Goal: Information Seeking & Learning: Learn about a topic

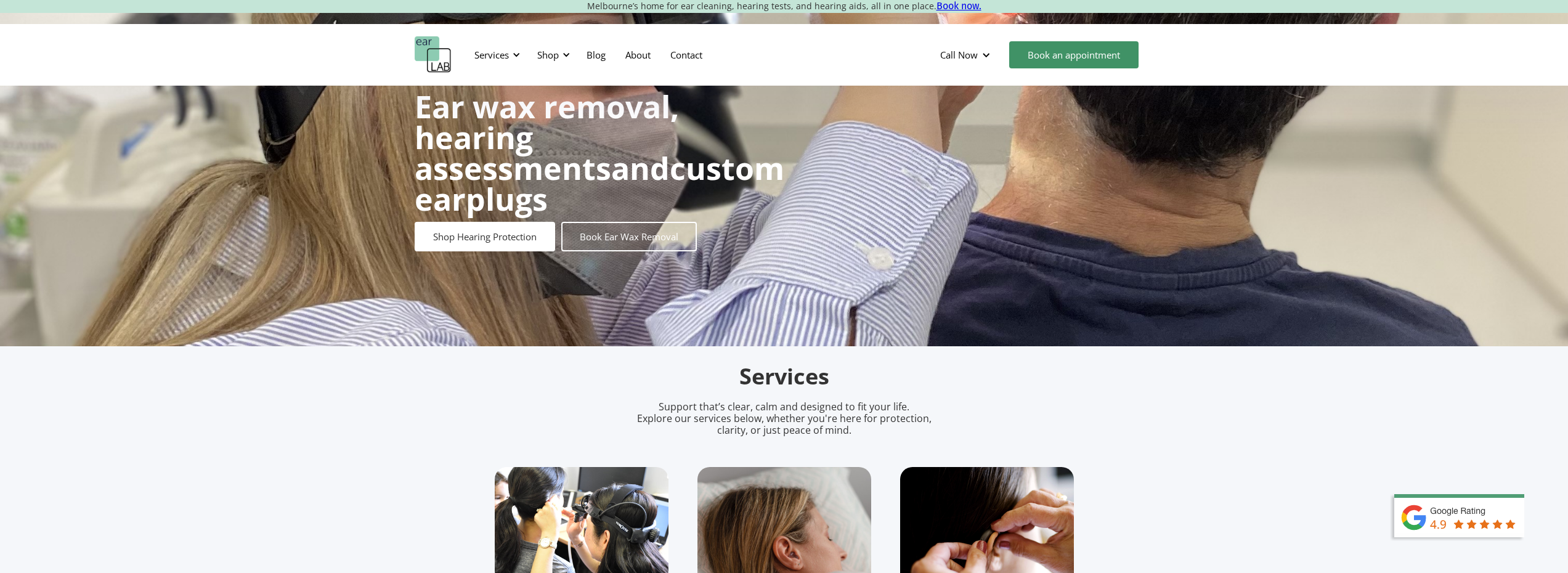
scroll to position [370, 0]
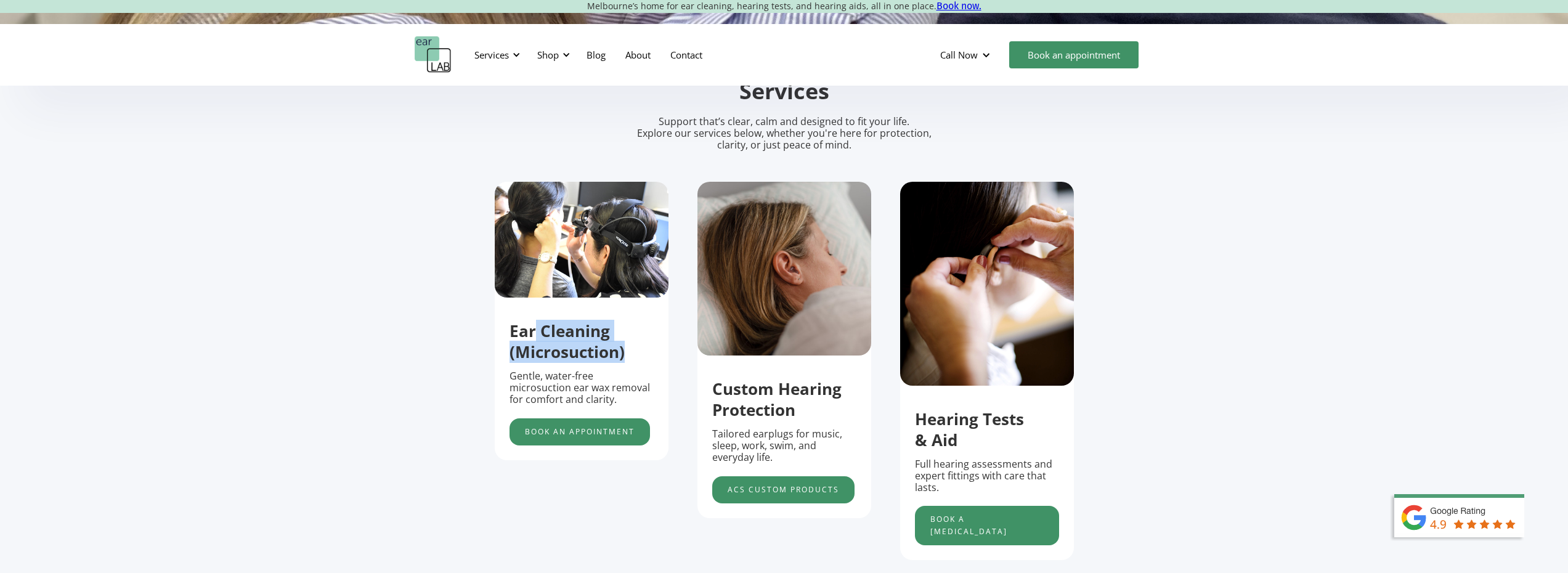
drag, startPoint x: 534, startPoint y: 344, endPoint x: 626, endPoint y: 368, distance: 95.1
click at [626, 363] on h3 "Ear Cleaning (Microsuction)" at bounding box center [581, 342] width 144 height 42
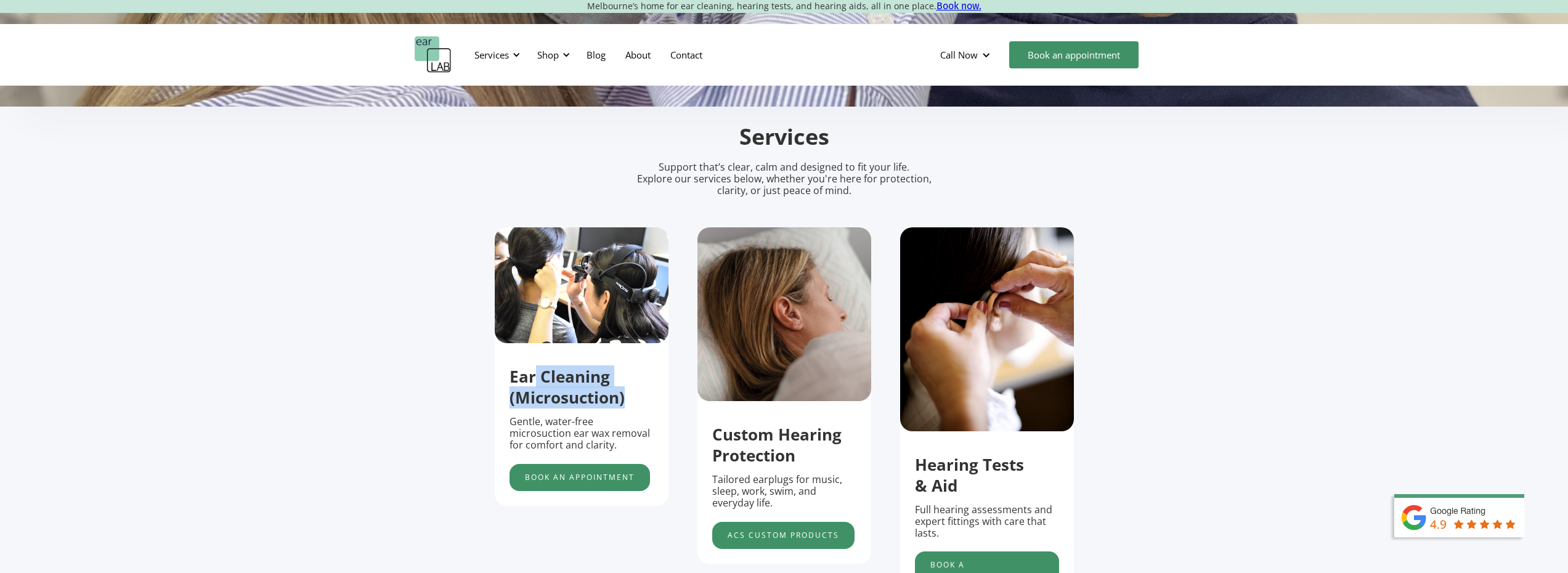
scroll to position [246, 0]
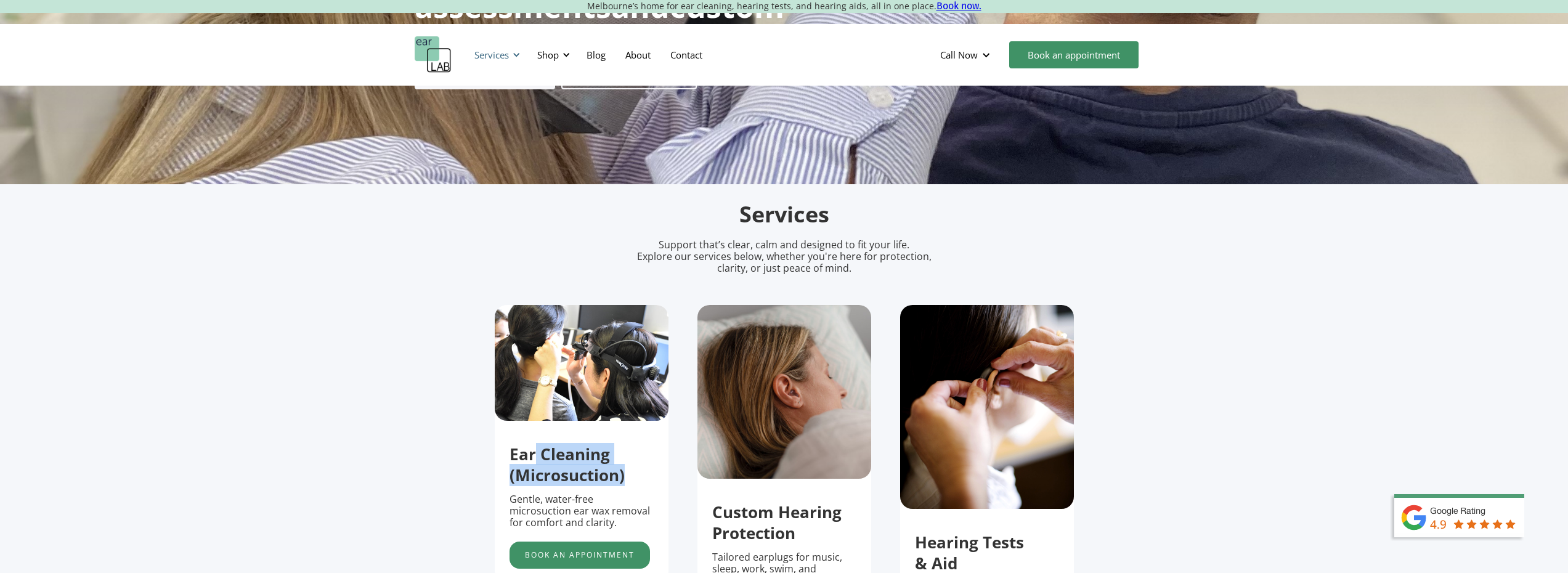
click at [511, 57] on div "Services" at bounding box center [495, 55] width 57 height 37
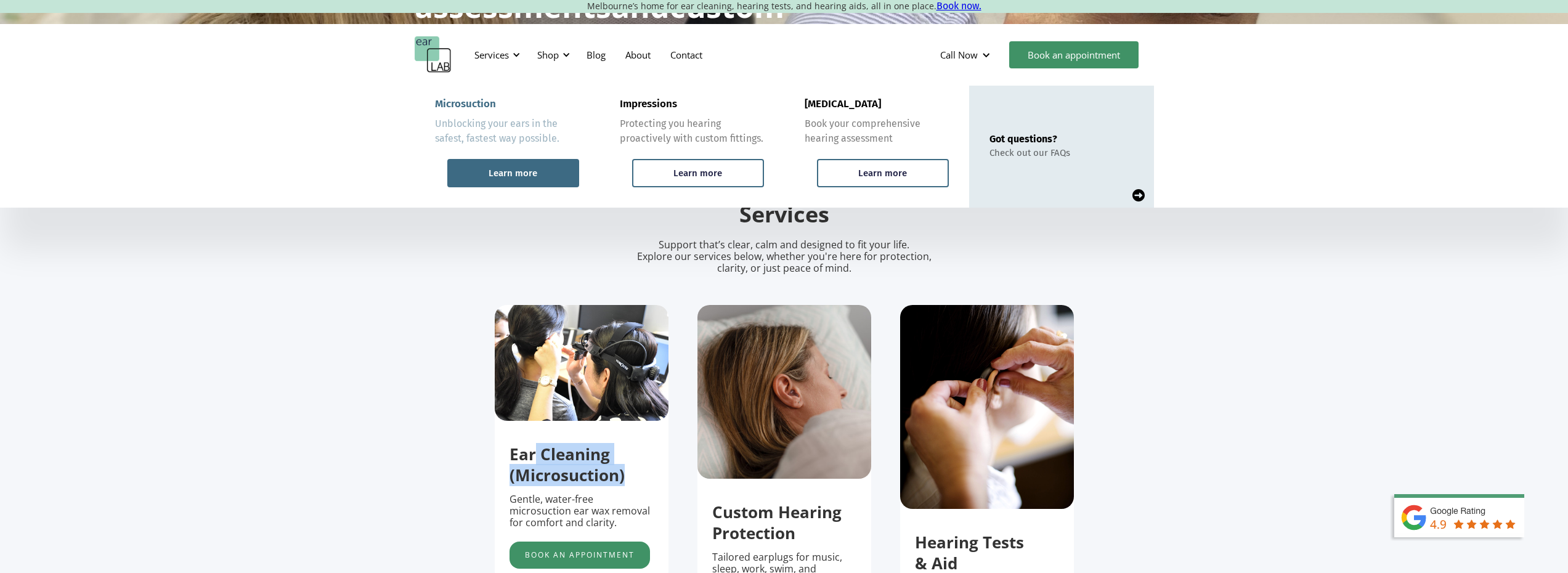
click at [530, 179] on div "Learn more" at bounding box center [513, 173] width 132 height 29
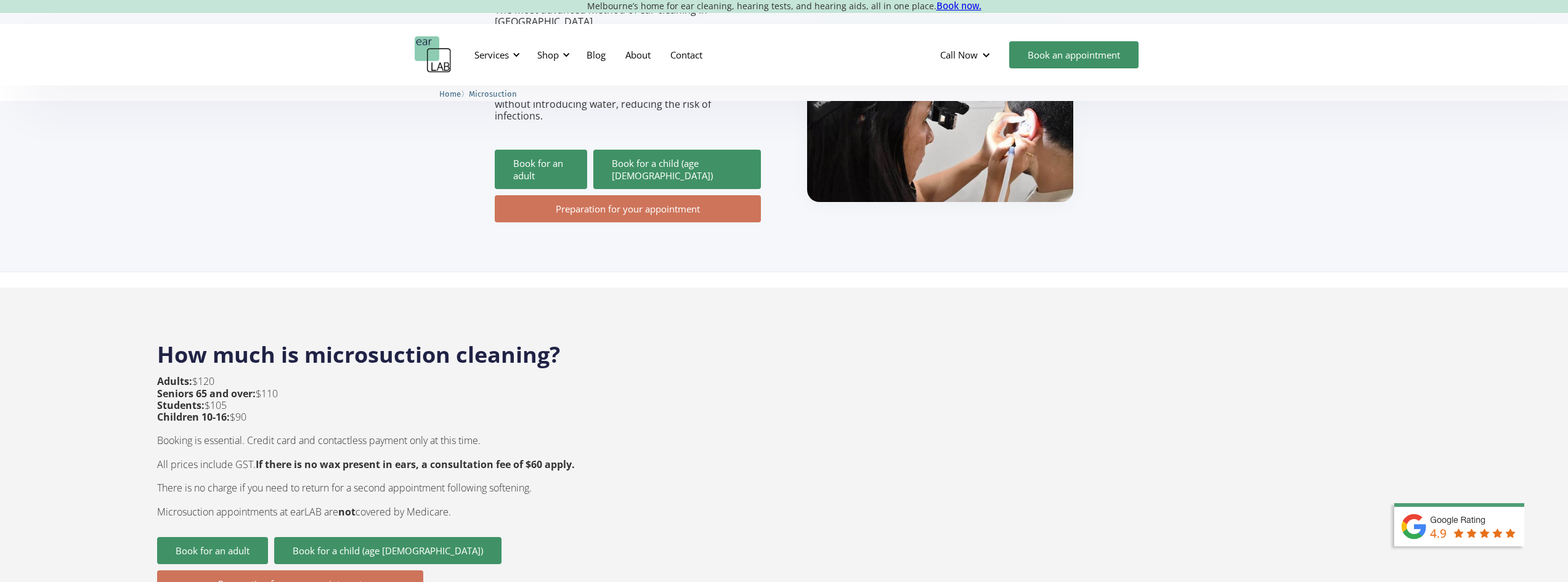
scroll to position [308, 0]
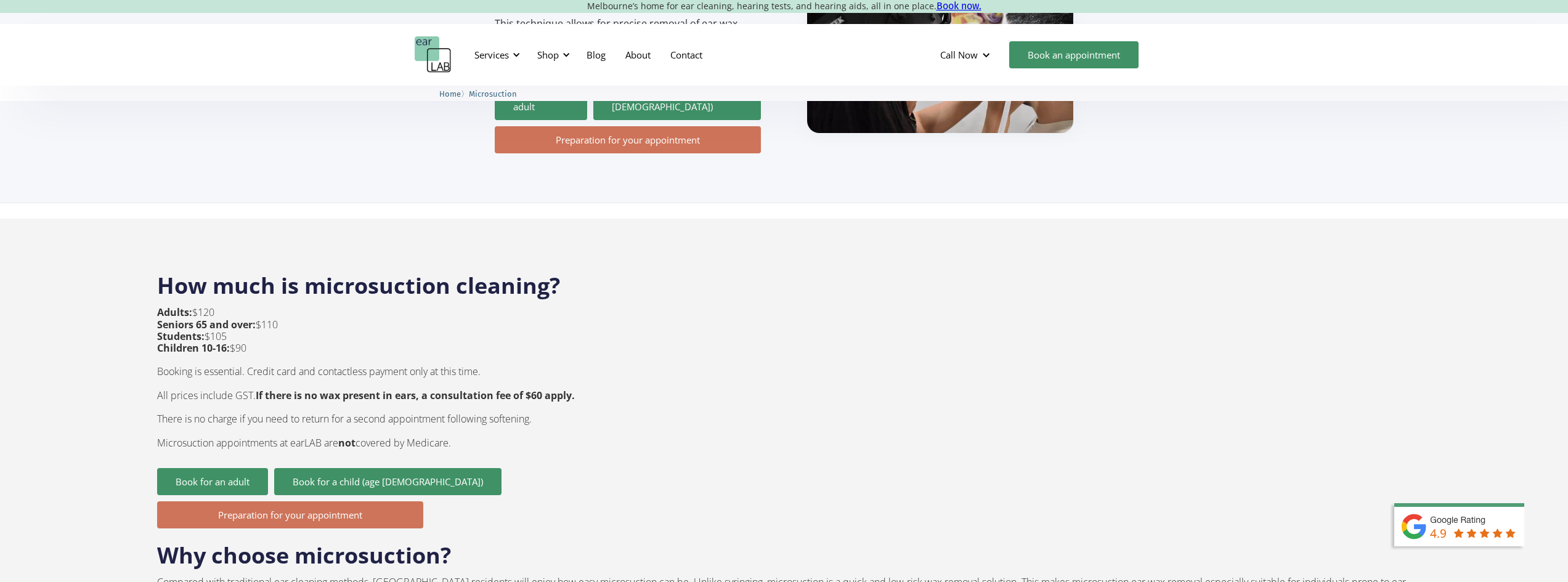
click at [201, 329] on strong "Students:" at bounding box center [180, 336] width 48 height 13
click at [209, 307] on p "Adults: $120 Seniors 65 and over: $110 Students: $105 Children 10-16: $90 Booki…" at bounding box center [366, 377] width 418 height 142
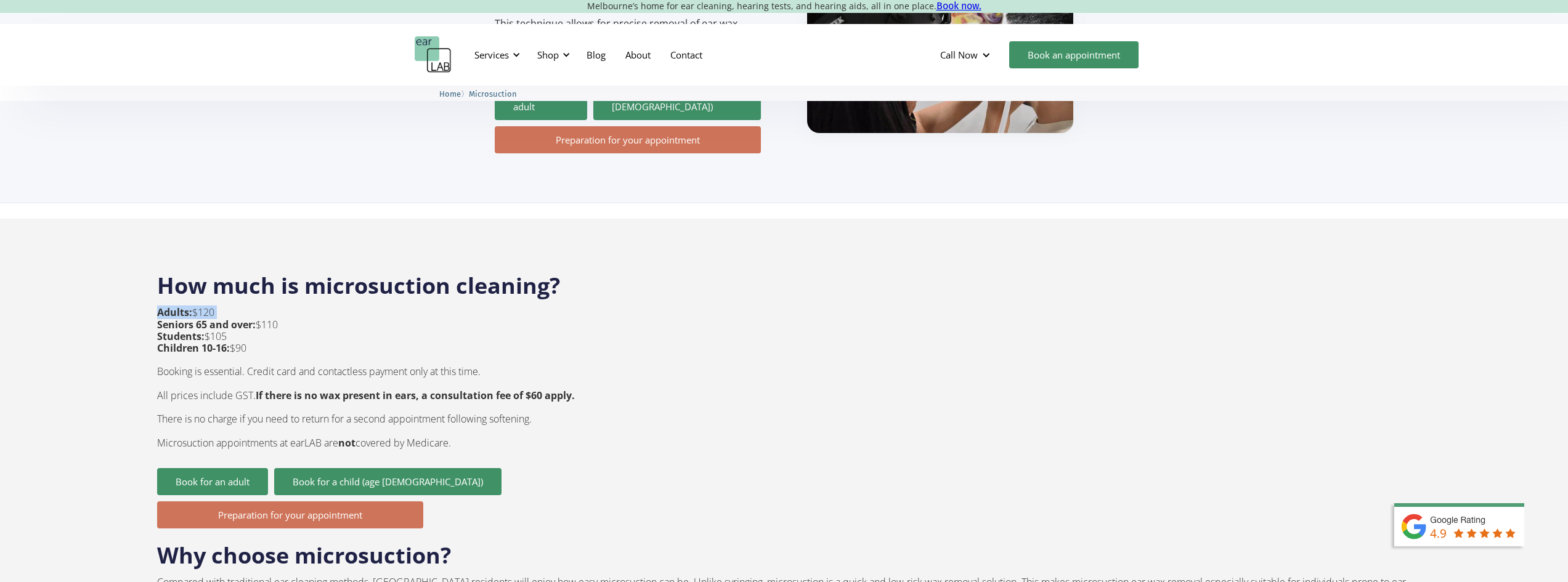
click at [209, 307] on p "Adults: $120 Seniors 65 and over: $110 Students: $105 Children 10-16: $90 Booki…" at bounding box center [366, 377] width 418 height 142
click at [250, 318] on strong "Seniors 65 and over:" at bounding box center [206, 324] width 98 height 13
click at [241, 362] on p "Adults: $120 Seniors 65 and over: $110 Students: $105 Children 10-16: $90 Booki…" at bounding box center [366, 377] width 418 height 142
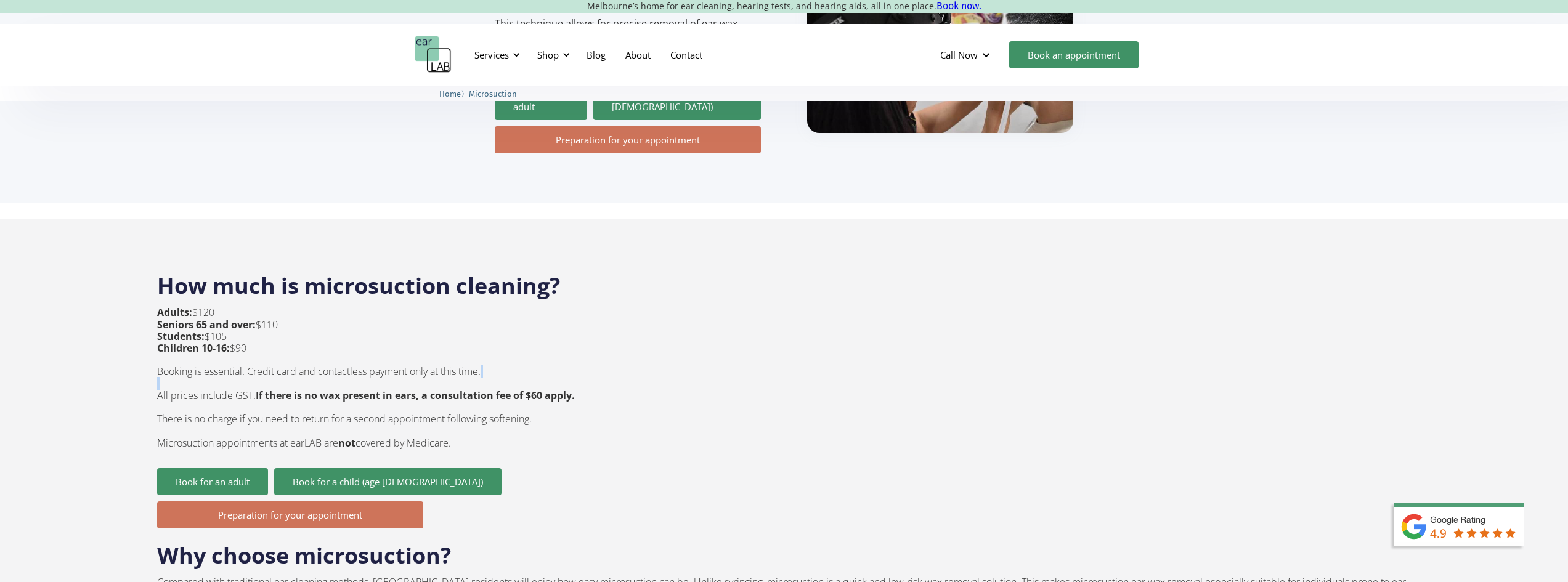
click at [241, 362] on p "Adults: $120 Seniors 65 and over: $110 Students: $105 Children 10-16: $90 Booki…" at bounding box center [366, 377] width 418 height 142
click at [330, 388] on strong "If there is no wax present in ears, a consultation fee of $60 apply." at bounding box center [415, 395] width 319 height 13
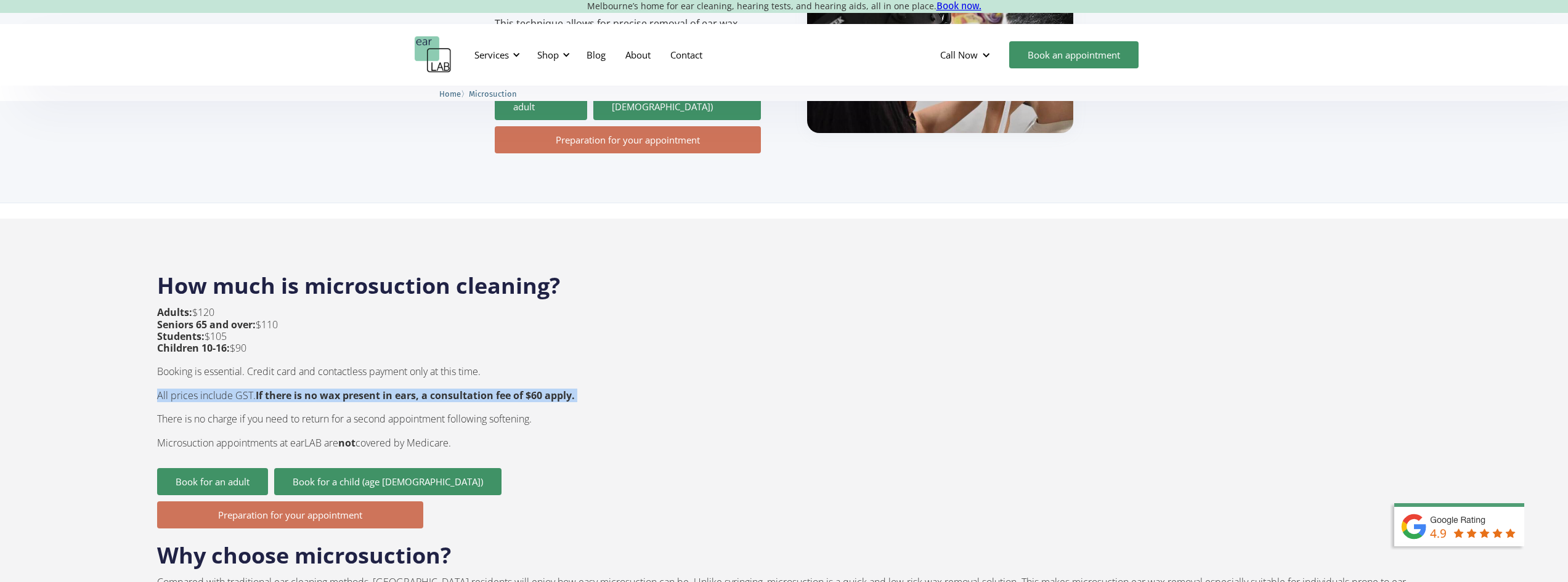
click at [330, 388] on strong "If there is no wax present in ears, a consultation fee of $60 apply." at bounding box center [415, 395] width 319 height 13
click at [265, 348] on p "Adults: $120 Seniors 65 and over: $110 Students: $105 Children 10-16: $90 Booki…" at bounding box center [366, 377] width 418 height 142
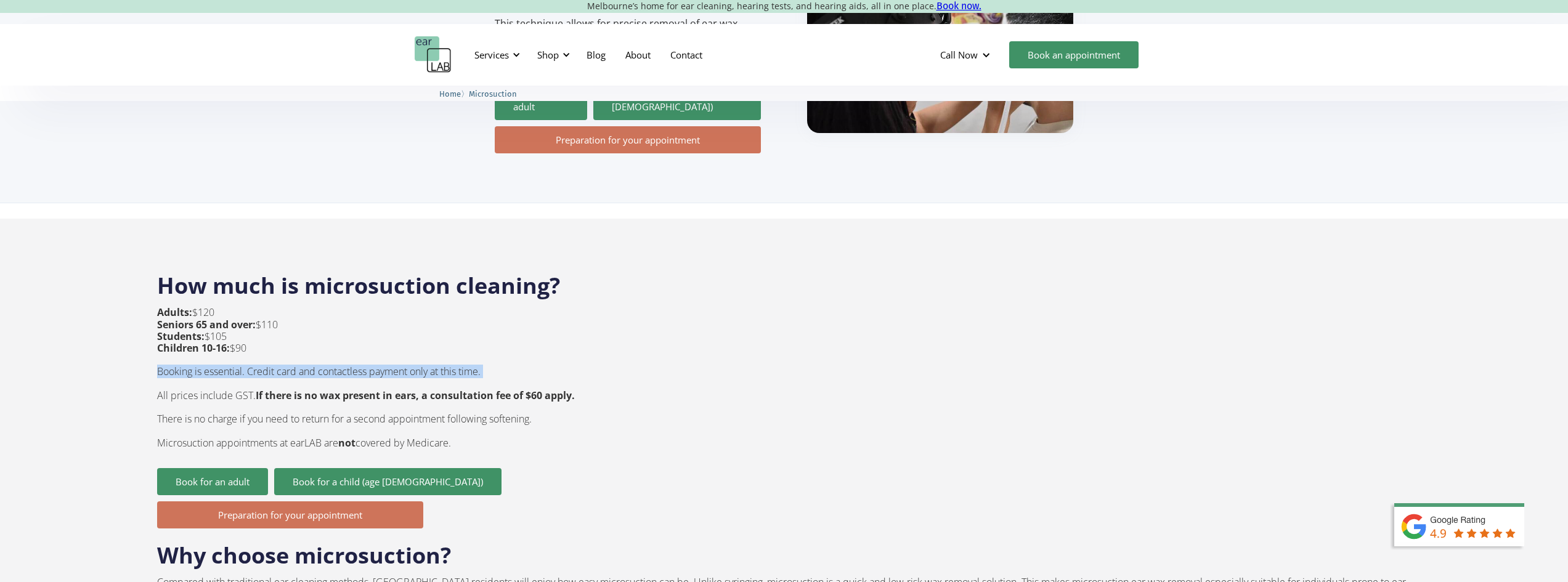
click at [265, 348] on p "Adults: $120 Seniors 65 and over: $110 Students: $105 Children 10-16: $90 Booki…" at bounding box center [366, 377] width 418 height 142
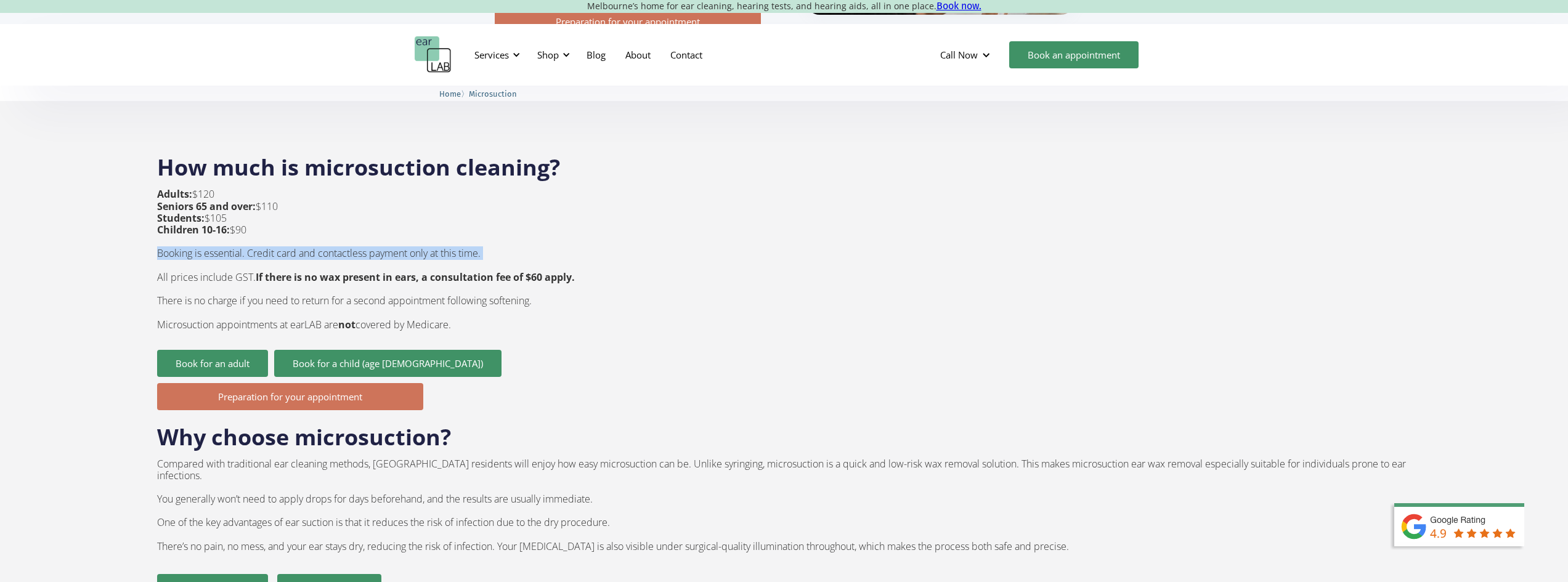
scroll to position [431, 0]
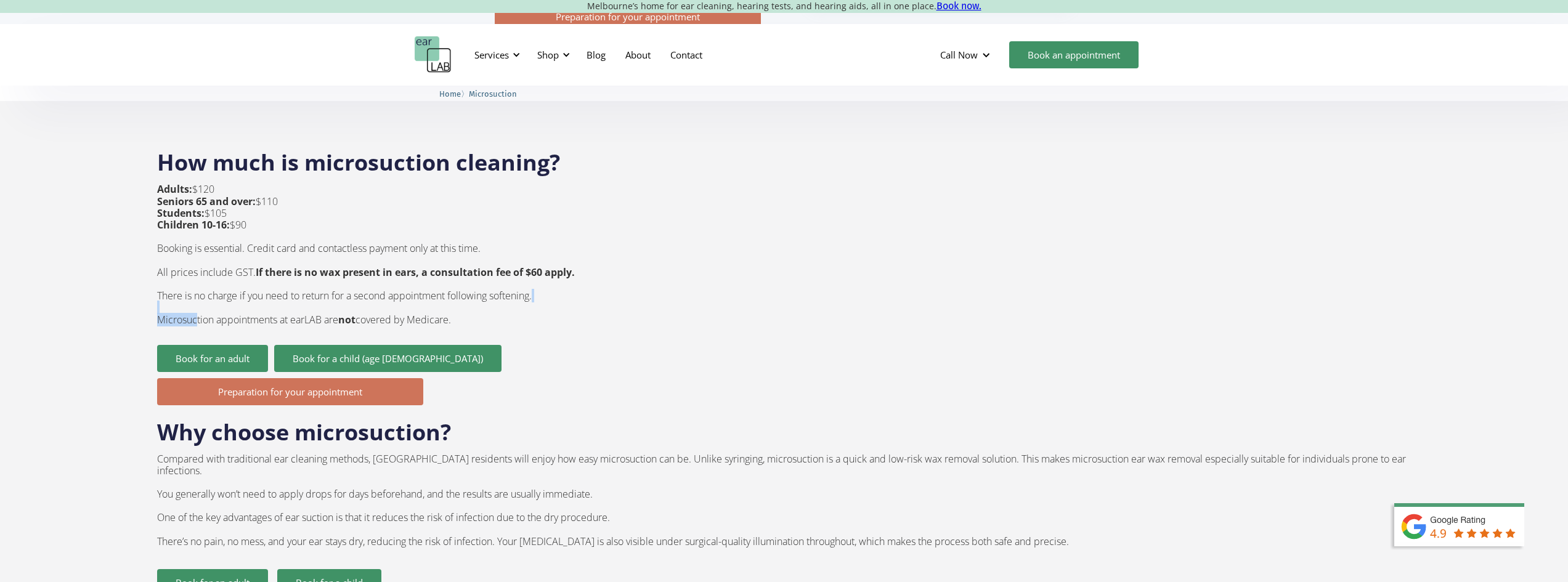
drag, startPoint x: 242, startPoint y: 298, endPoint x: 460, endPoint y: 289, distance: 218.2
click at [460, 289] on p "Adults: $120 Seniors 65 and over: $110 Students: $105 Children 10-16: $90 Booki…" at bounding box center [366, 254] width 418 height 142
click at [434, 302] on div "Adults: $120 Seniors 65 and over: $110 Students: $105 Children 10-16: $90 Booki…" at bounding box center [366, 263] width 418 height 161
click at [434, 302] on div "Adults: $120 Seniors 65 and over: $110 Students: $105 Children 10-16: $90 Booki…" at bounding box center [366, 263] width 418 height 161
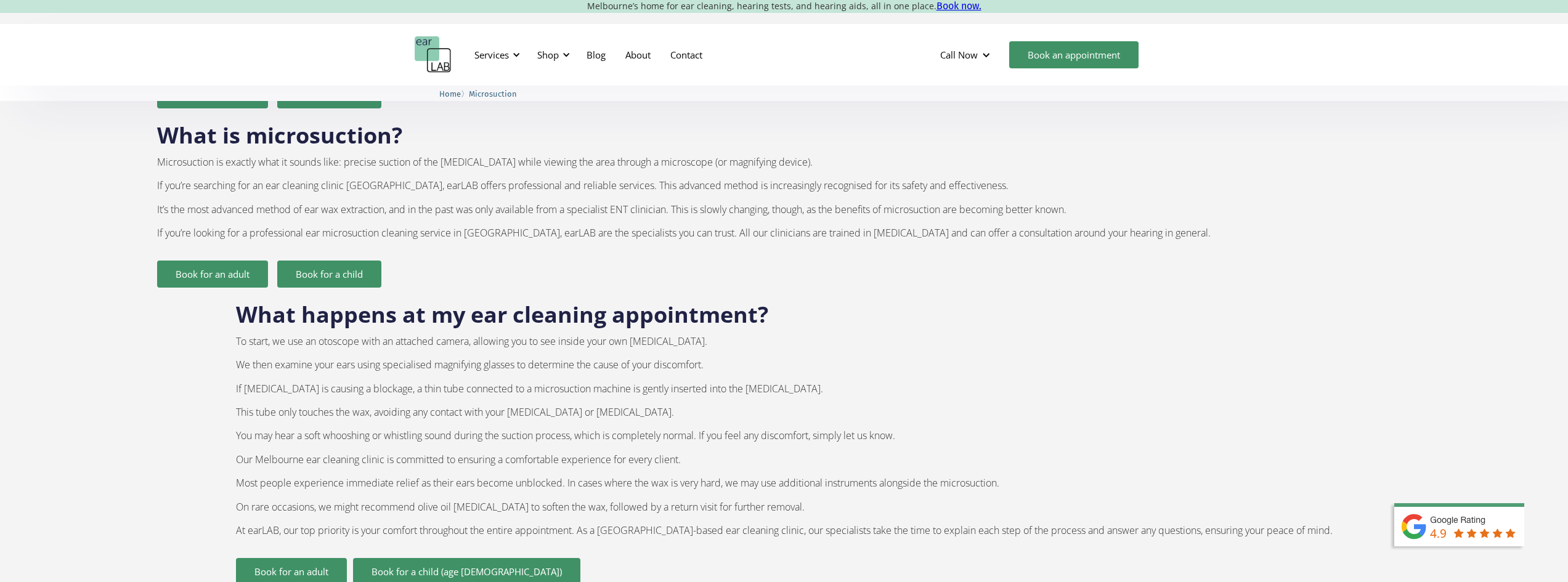
scroll to position [923, 0]
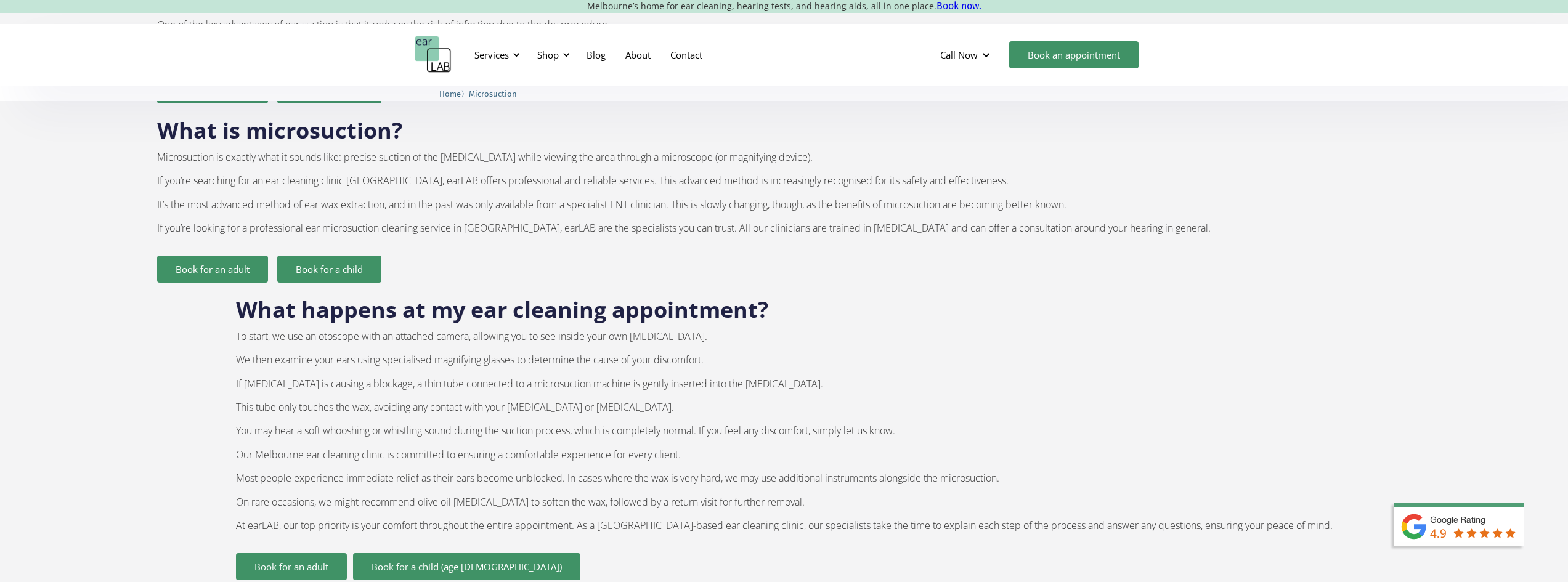
click at [372, 458] on p "To start, we use an otoscope with an attached camera, allowing you to see insid…" at bounding box center [784, 431] width 1097 height 201
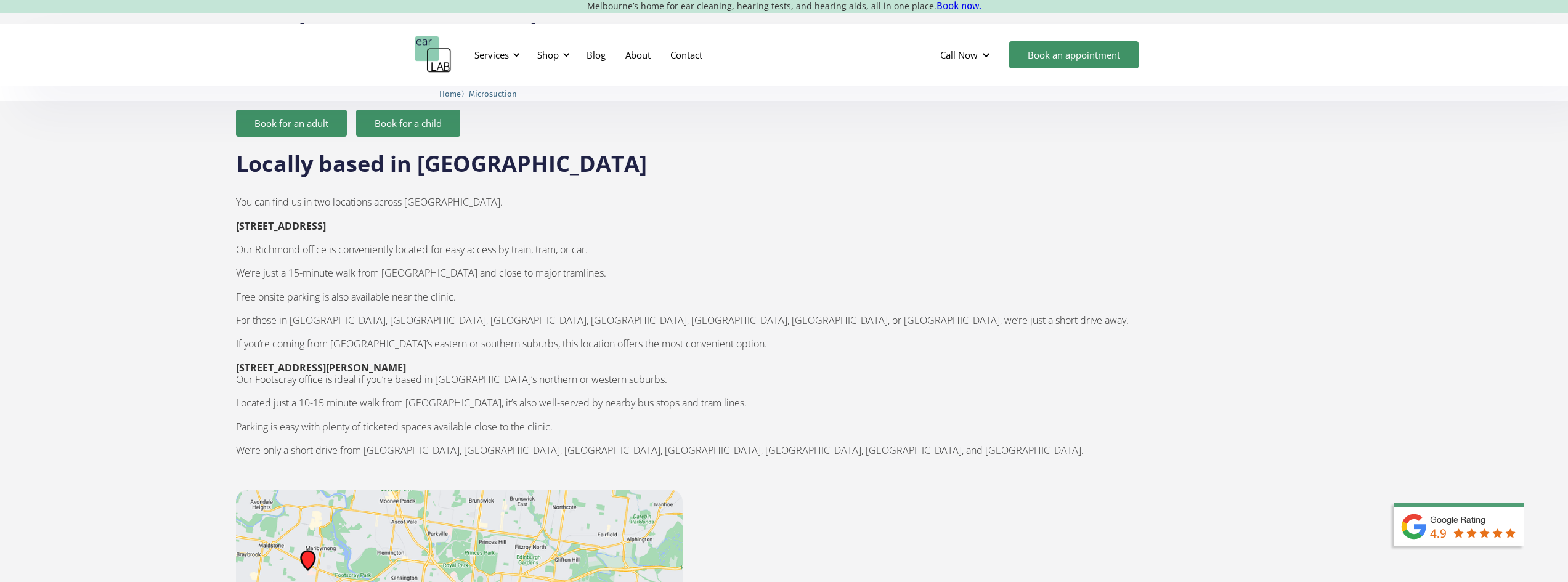
scroll to position [1662, 0]
click at [502, 55] on div "Services" at bounding box center [492, 55] width 34 height 12
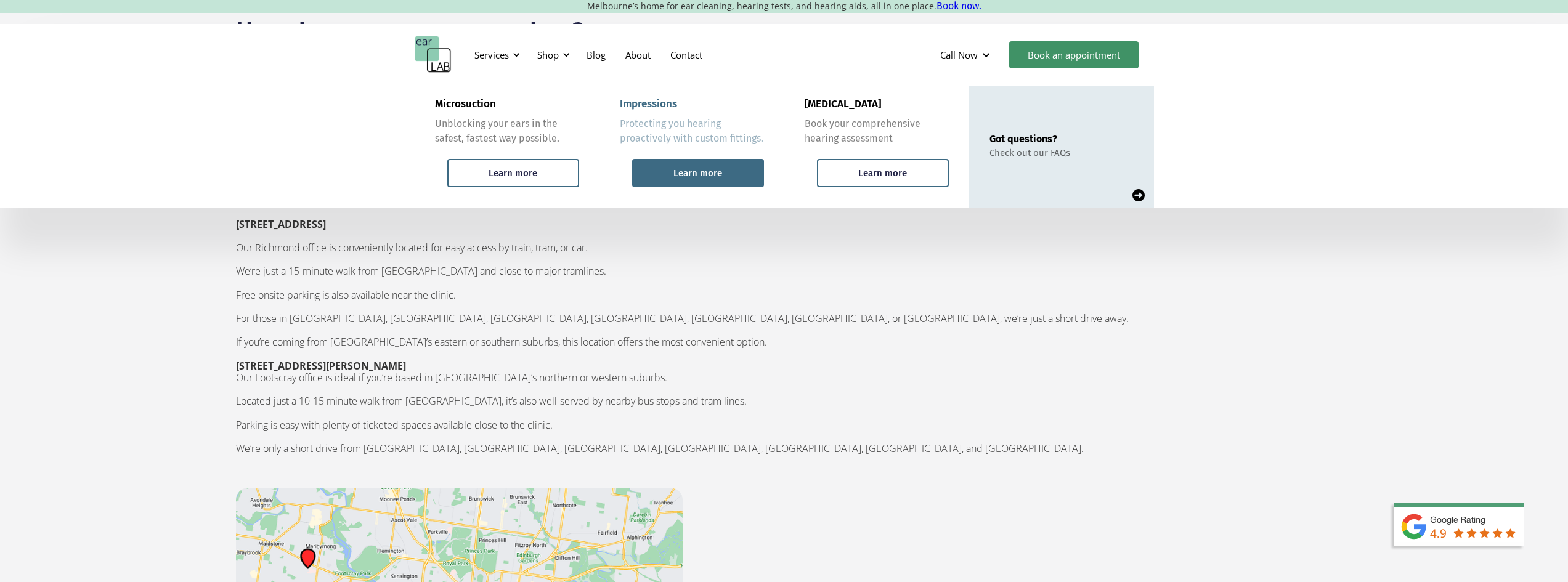
click at [709, 171] on div "Learn more" at bounding box center [697, 173] width 49 height 11
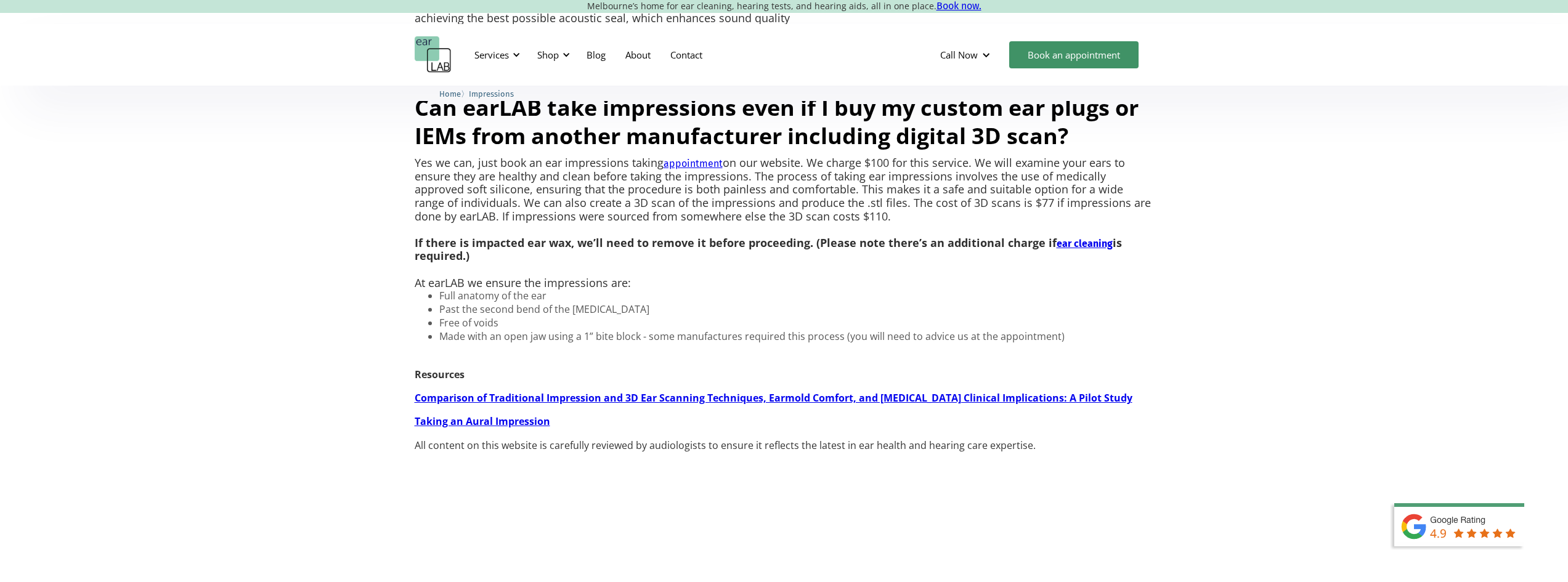
scroll to position [1108, 0]
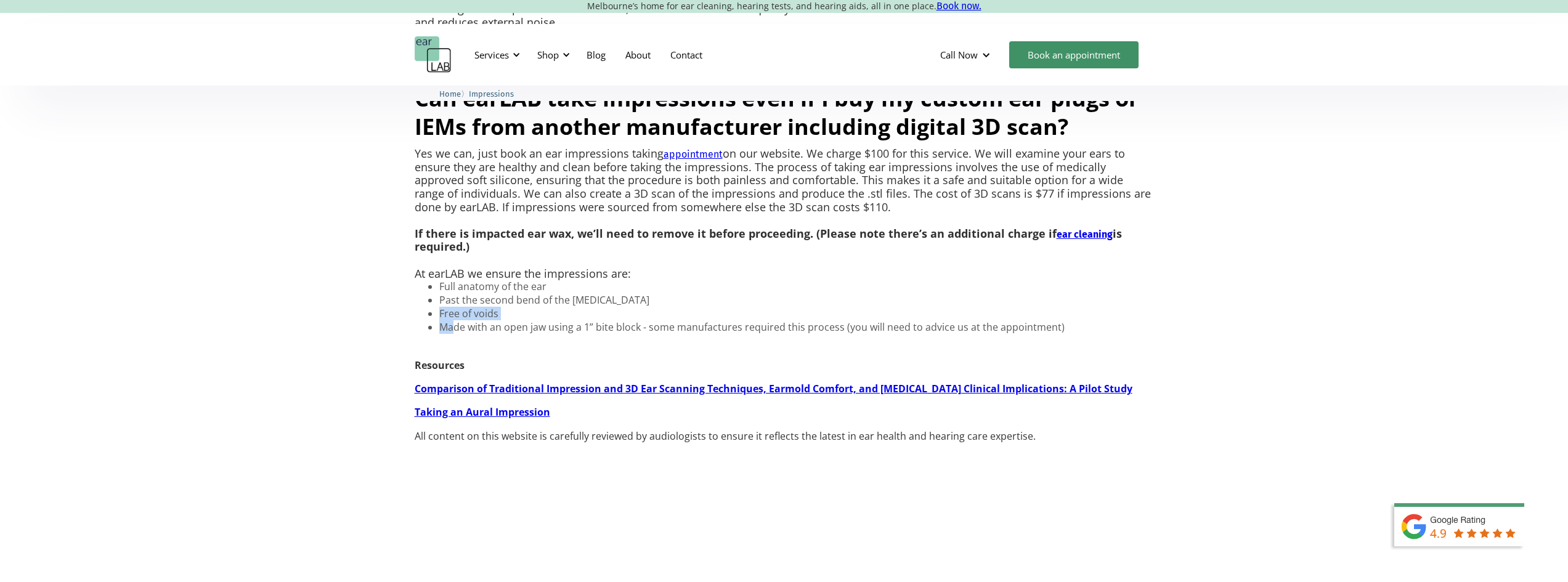
drag, startPoint x: 529, startPoint y: 319, endPoint x: 940, endPoint y: 308, distance: 411.1
click at [940, 308] on ul "Full anatomy of the ear Past the second bend of the ear canal Free of voids Mad…" at bounding box center [739, 307] width 650 height 54
click at [921, 329] on li "Made with an open jaw using a 1” bite block - some manufactures required this p…" at bounding box center [752, 326] width 626 height 12
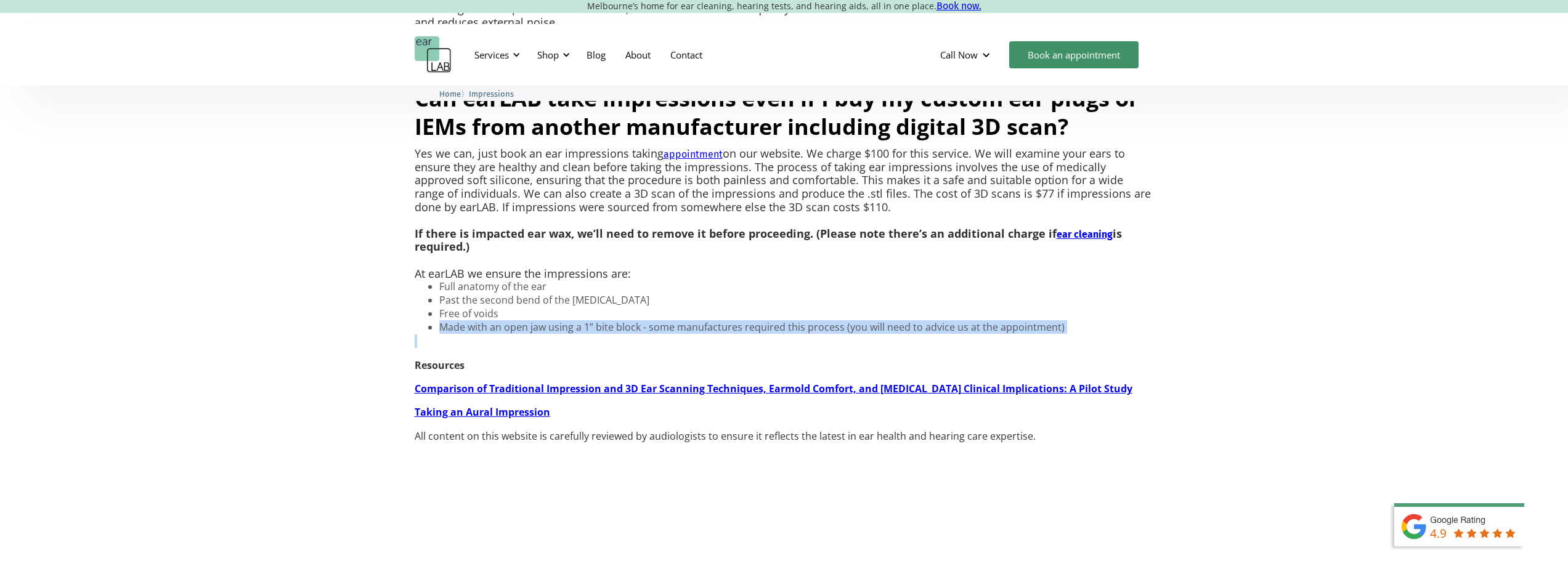
click at [921, 329] on li "Made with an open jaw using a 1” bite block - some manufactures required this p…" at bounding box center [752, 326] width 626 height 12
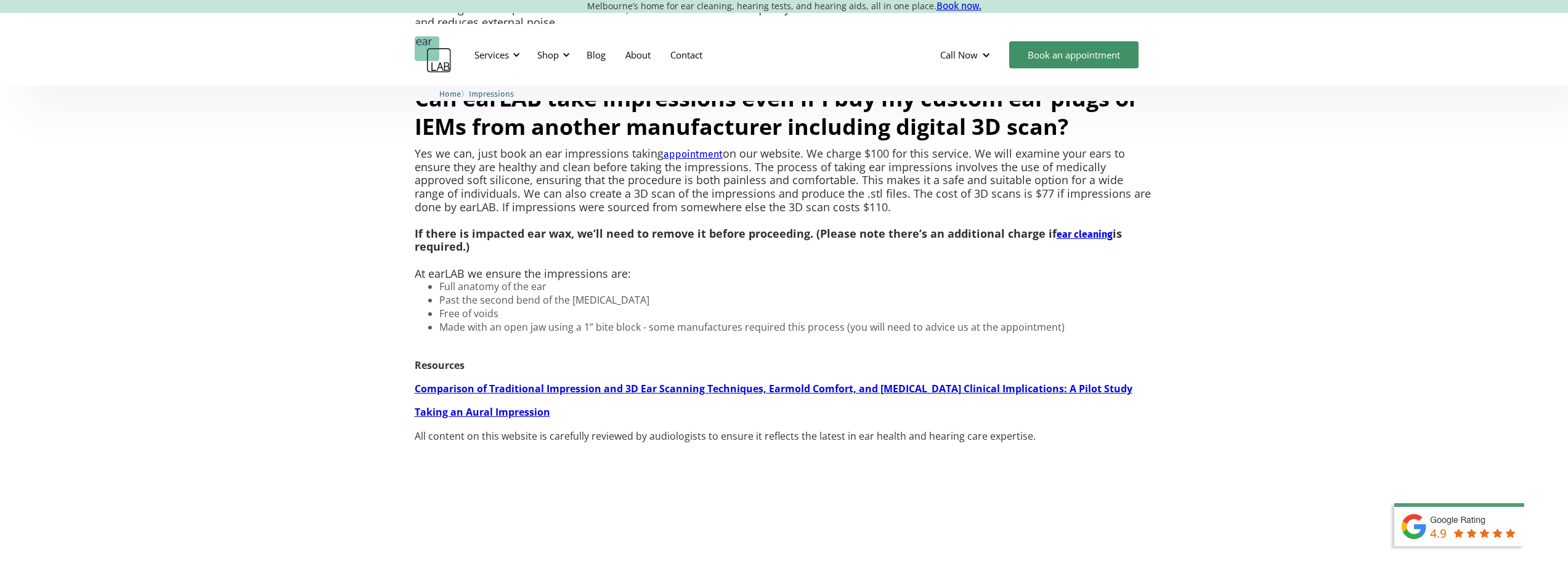
click at [783, 214] on p "Yes we can, just book an ear impressions taking appointment on our website. We …" at bounding box center [784, 214] width 739 height 133
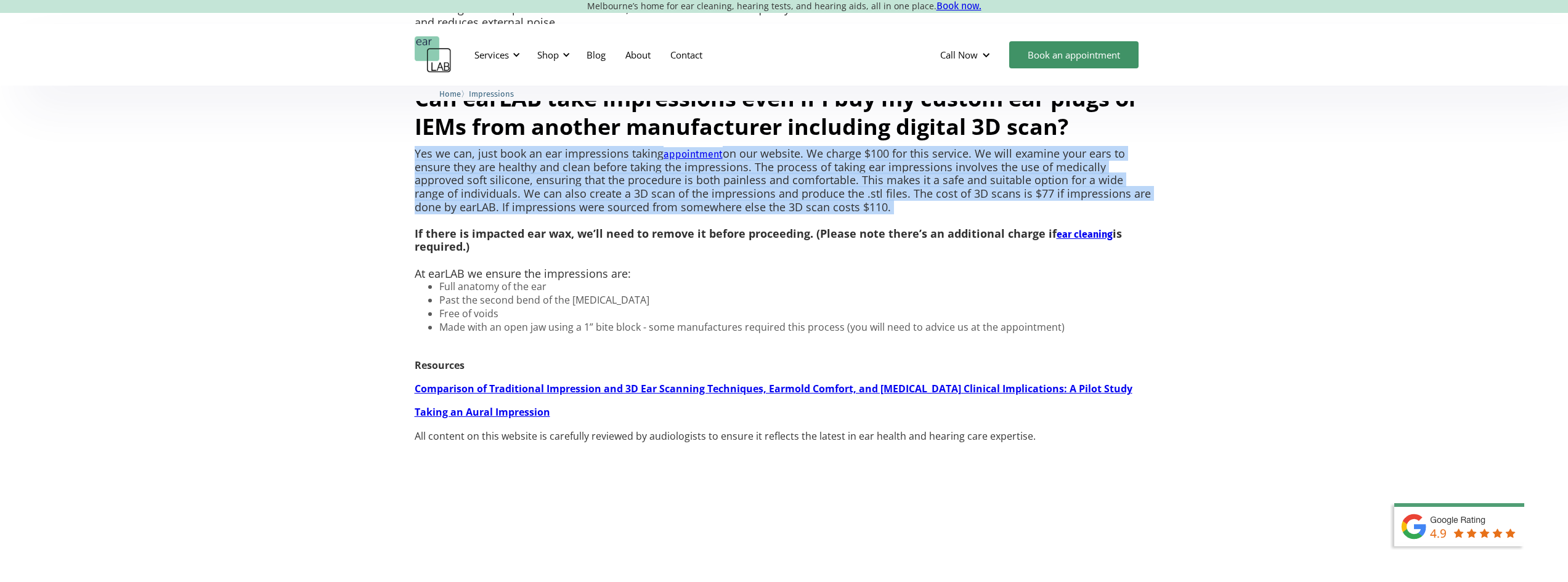
click at [783, 214] on p "Yes we can, just book an ear impressions taking appointment on our website. We …" at bounding box center [784, 214] width 739 height 133
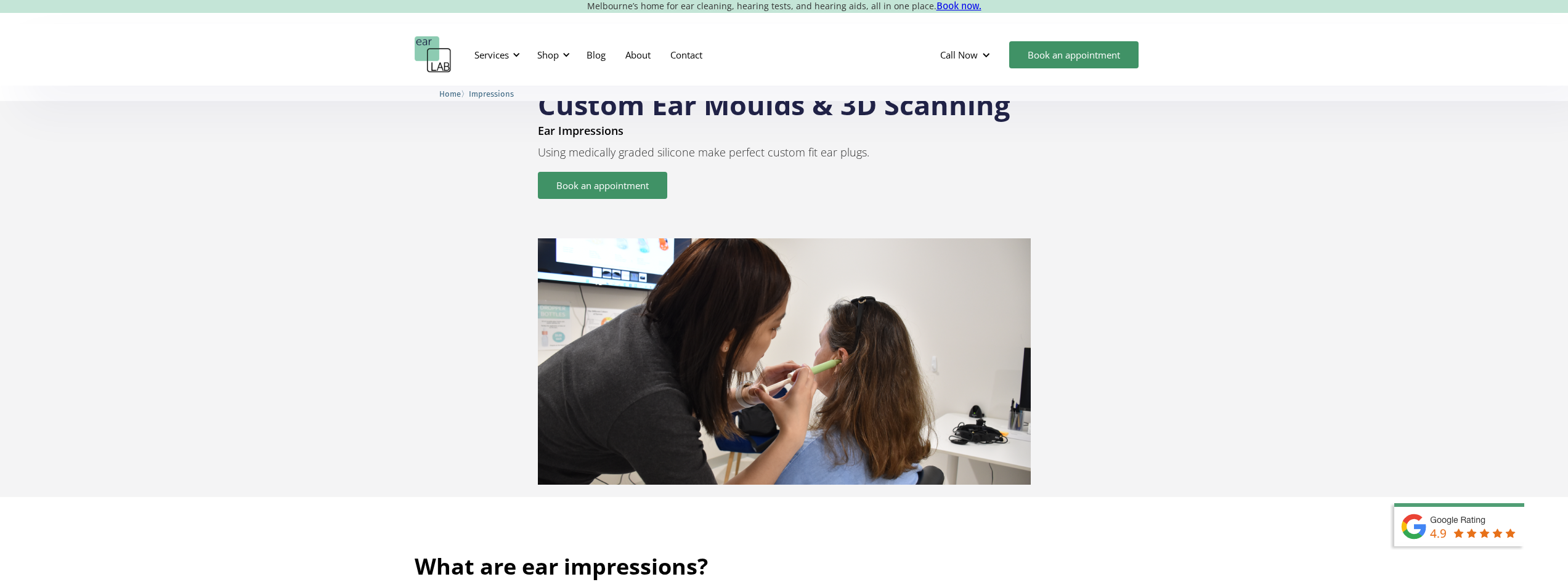
scroll to position [0, 0]
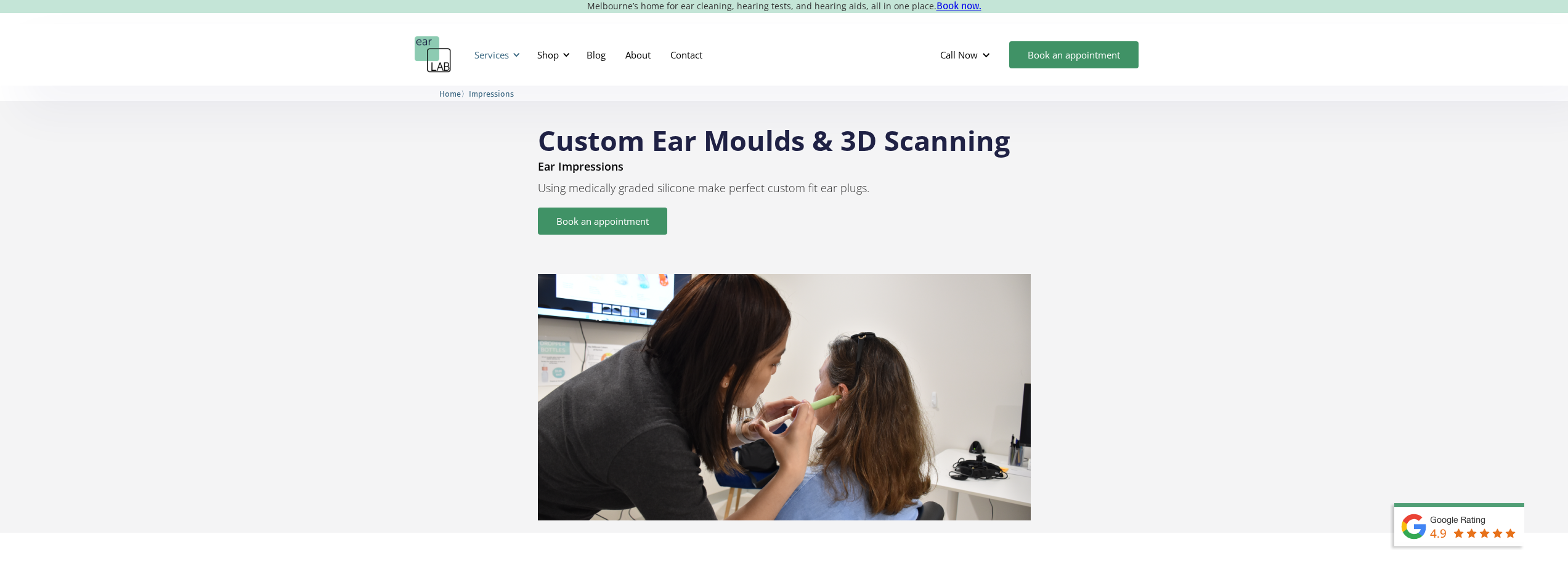
click at [503, 57] on div "Services" at bounding box center [492, 55] width 34 height 12
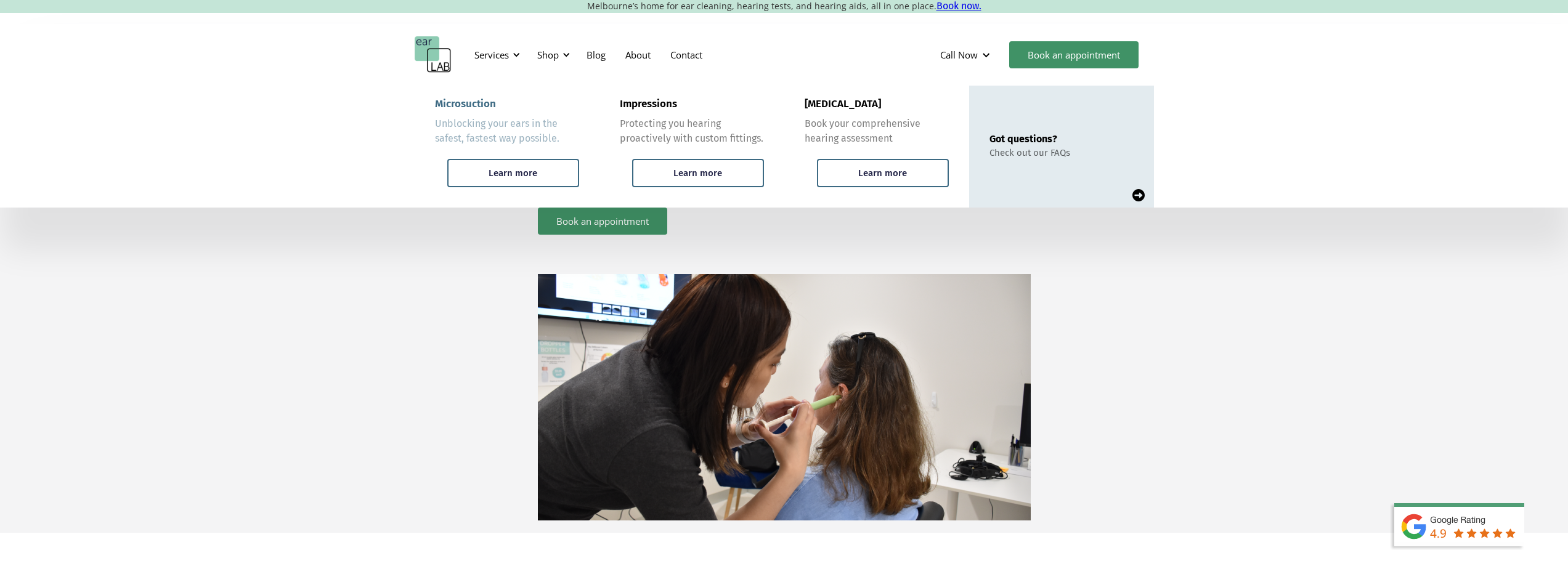
click at [493, 120] on div "Unblocking your ears in the safest, fastest way possible." at bounding box center [507, 131] width 144 height 30
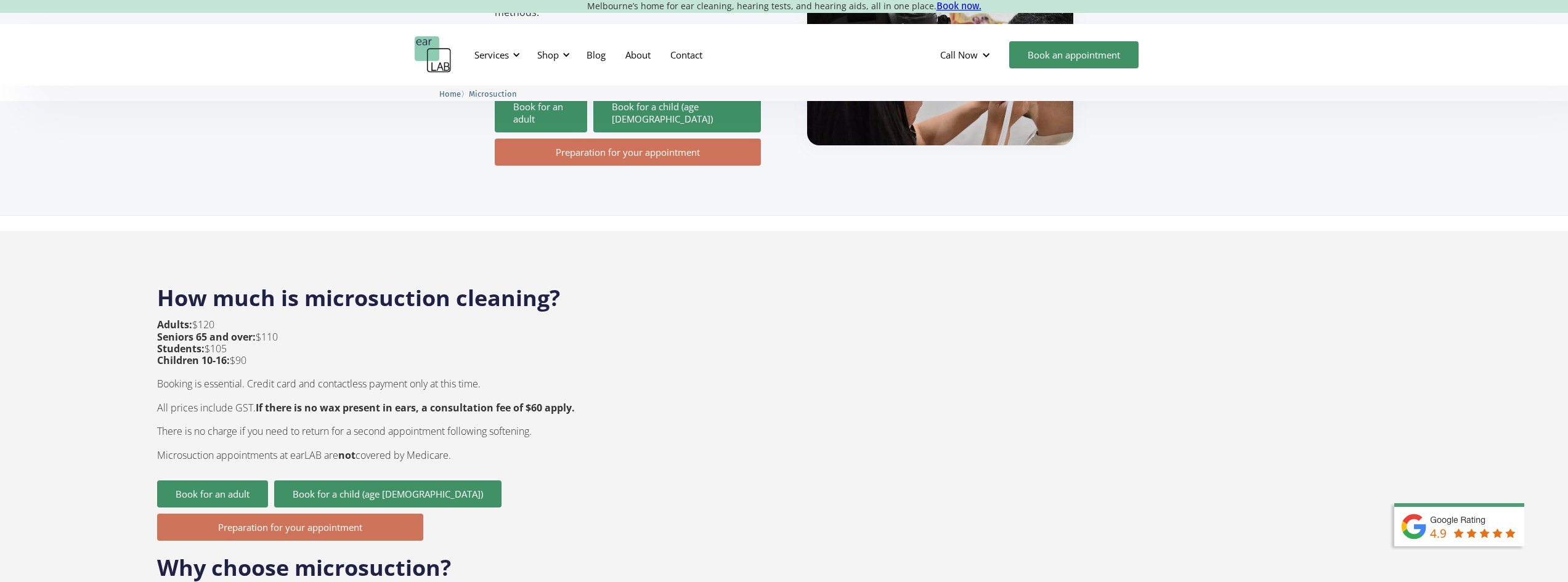
scroll to position [493, 0]
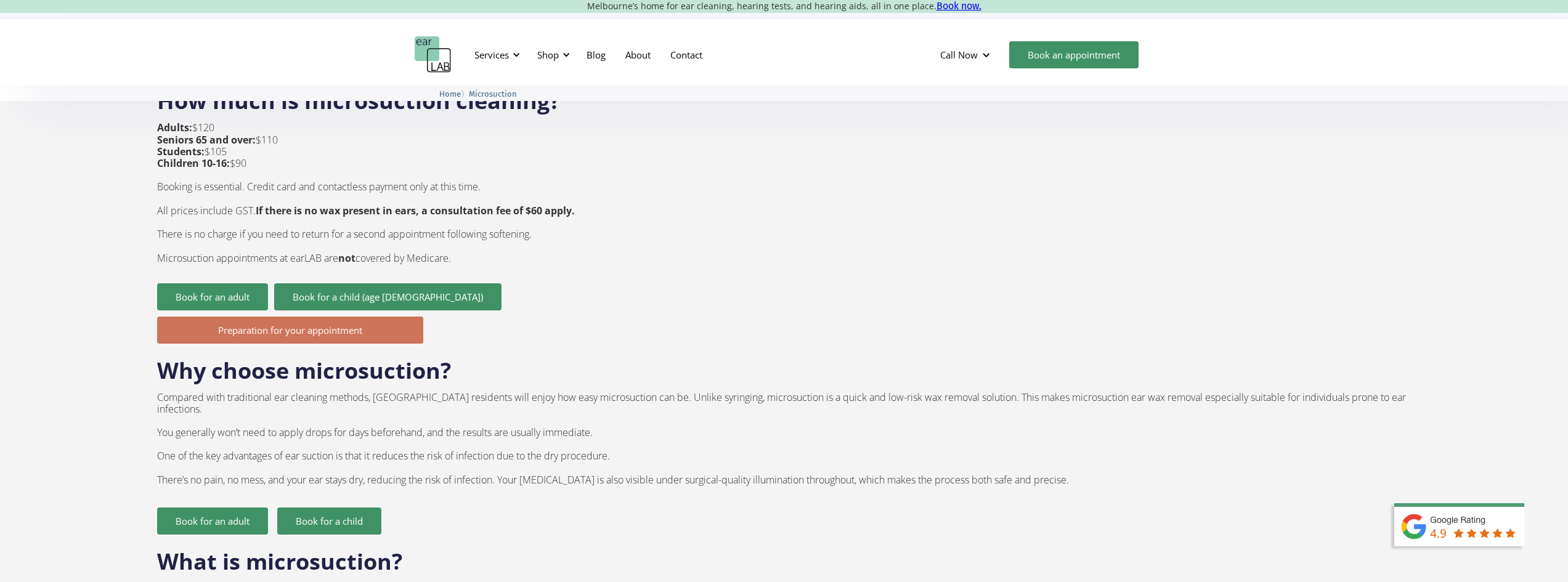
click at [311, 169] on p "Adults: $120 Seniors 65 and over: $110 Students: $105 Children 10-16: $90 Booki…" at bounding box center [366, 192] width 418 height 142
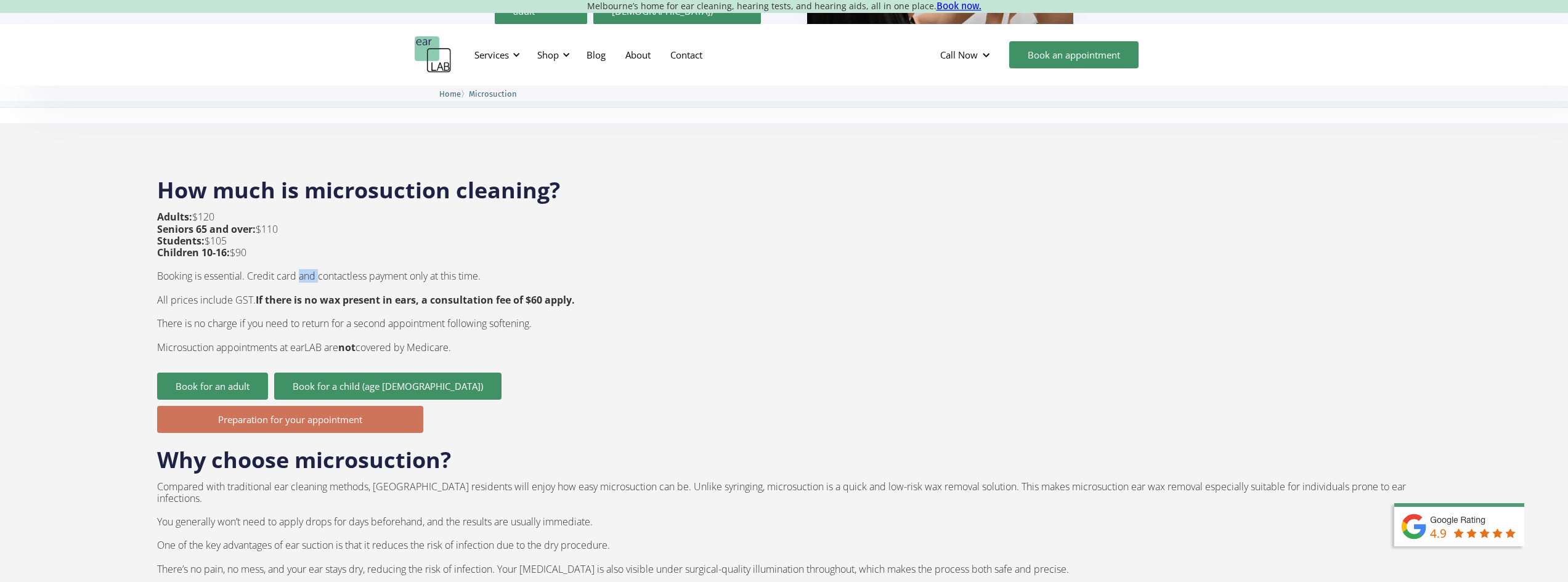
scroll to position [369, 0]
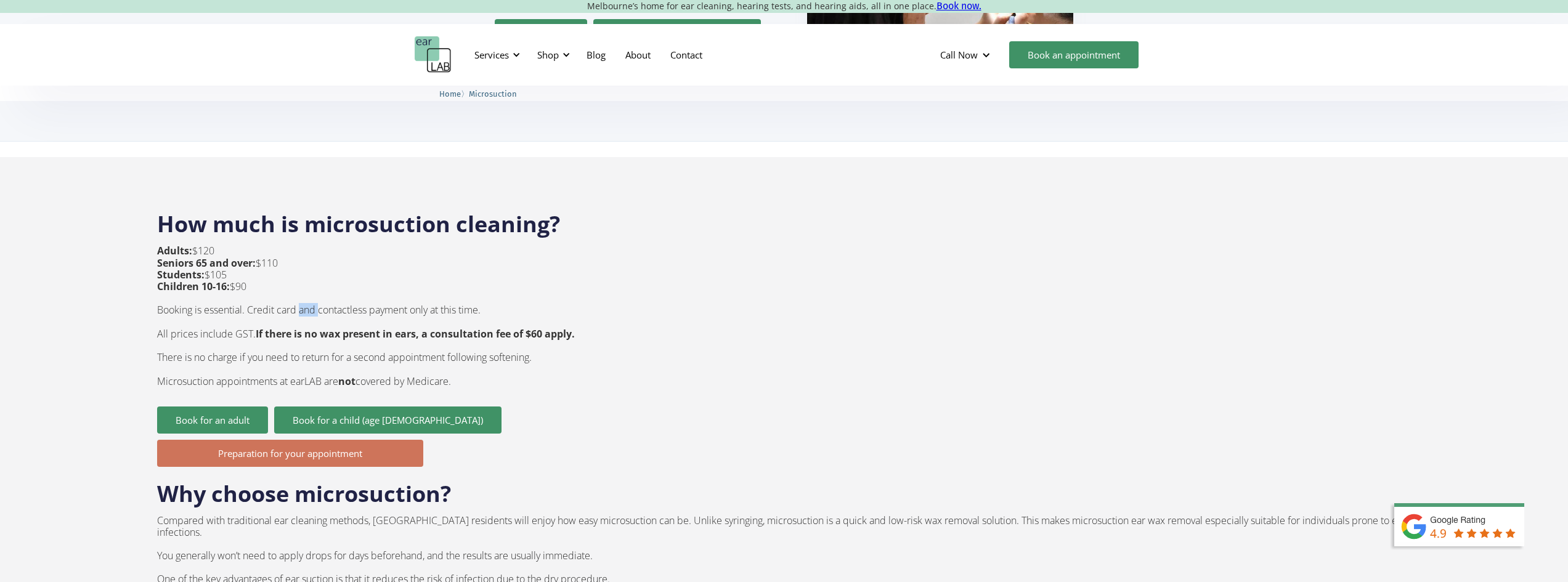
click at [259, 440] on link "Preparation for your appointment" at bounding box center [290, 453] width 266 height 27
click at [237, 406] on link "Book for an adult" at bounding box center [212, 420] width 111 height 27
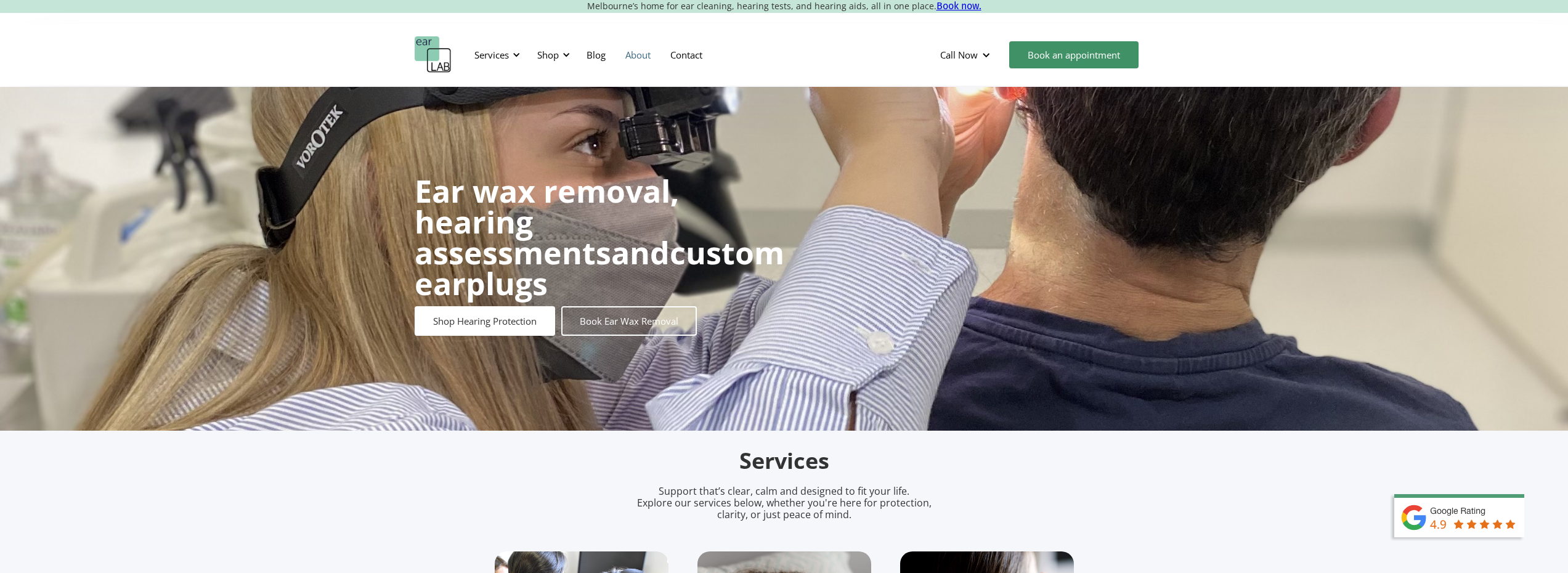
click at [619, 57] on link "About" at bounding box center [638, 55] width 45 height 36
click at [558, 55] on div "Shop" at bounding box center [548, 55] width 22 height 12
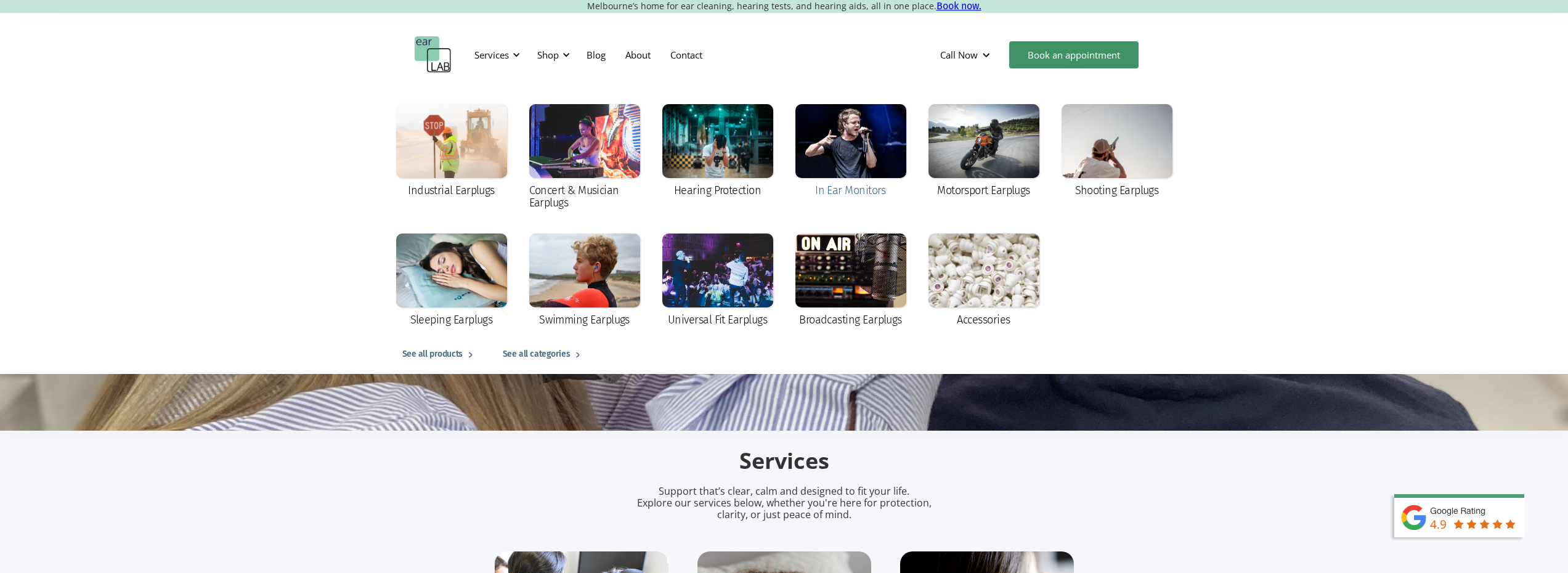
click at [877, 143] on div at bounding box center [850, 141] width 111 height 74
click at [983, 276] on div at bounding box center [984, 271] width 111 height 74
click at [1090, 54] on link "Book an appointment" at bounding box center [1074, 55] width 130 height 27
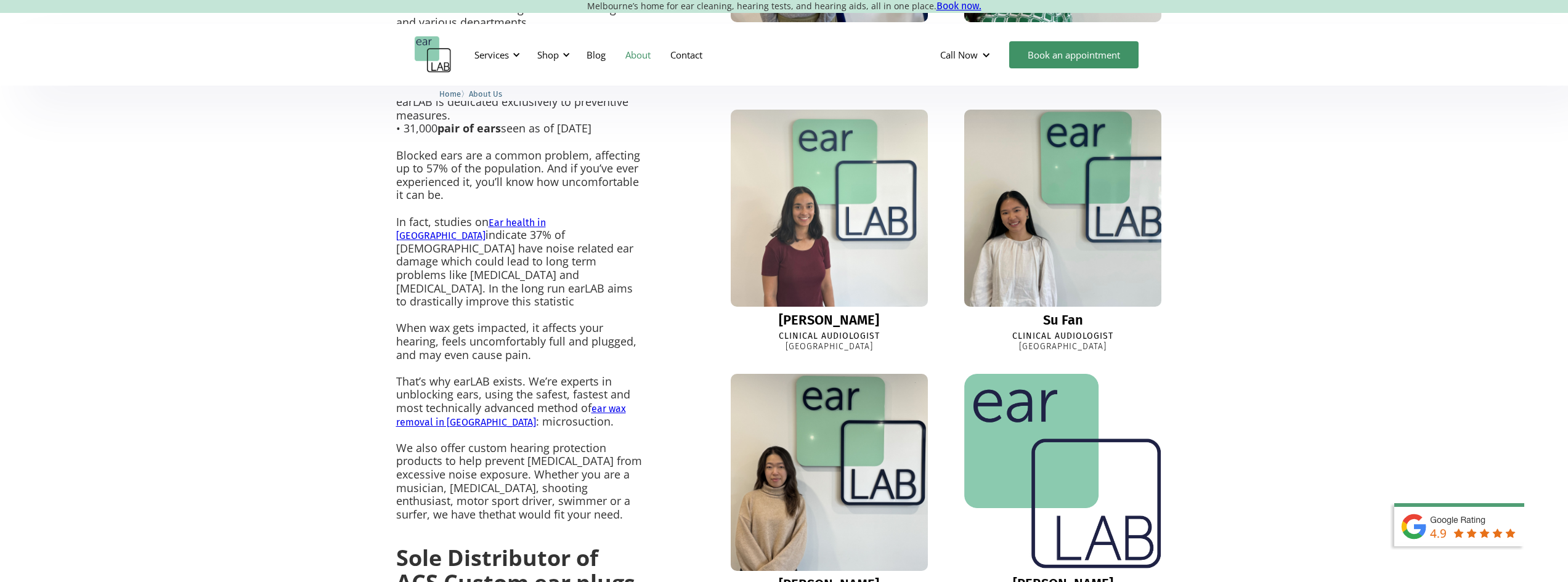
scroll to position [554, 0]
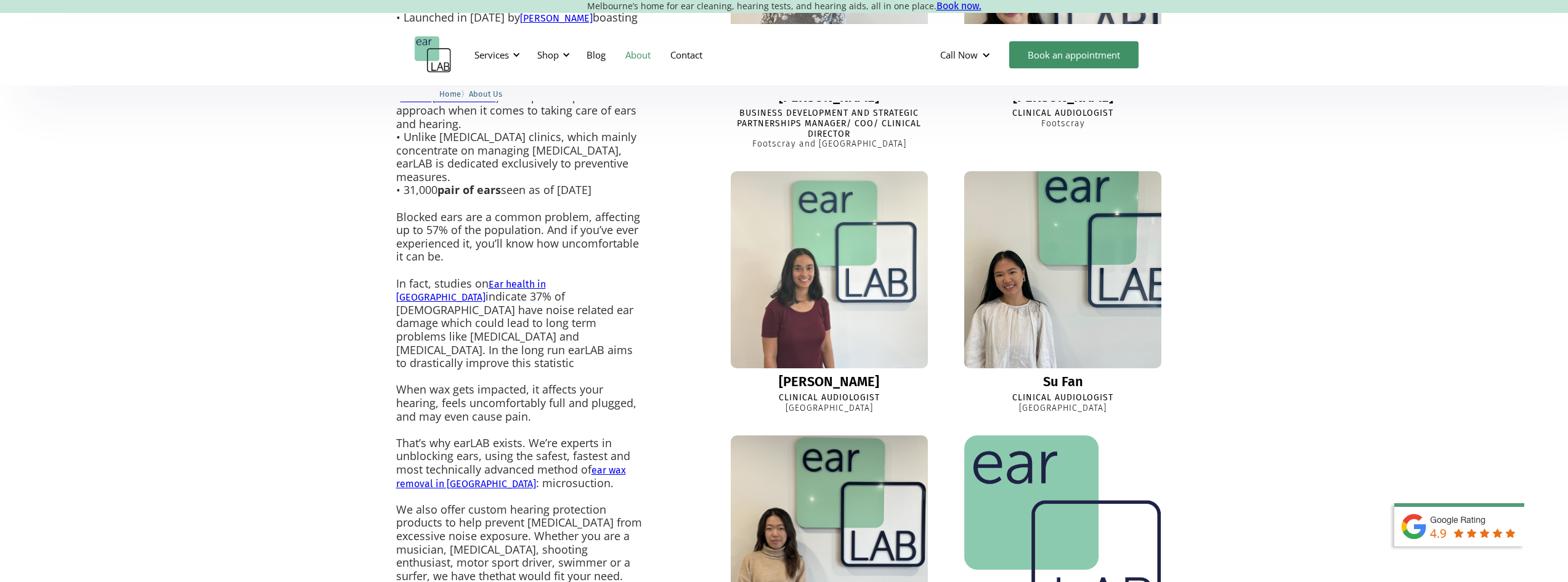
click at [1058, 296] on img at bounding box center [1062, 269] width 217 height 216
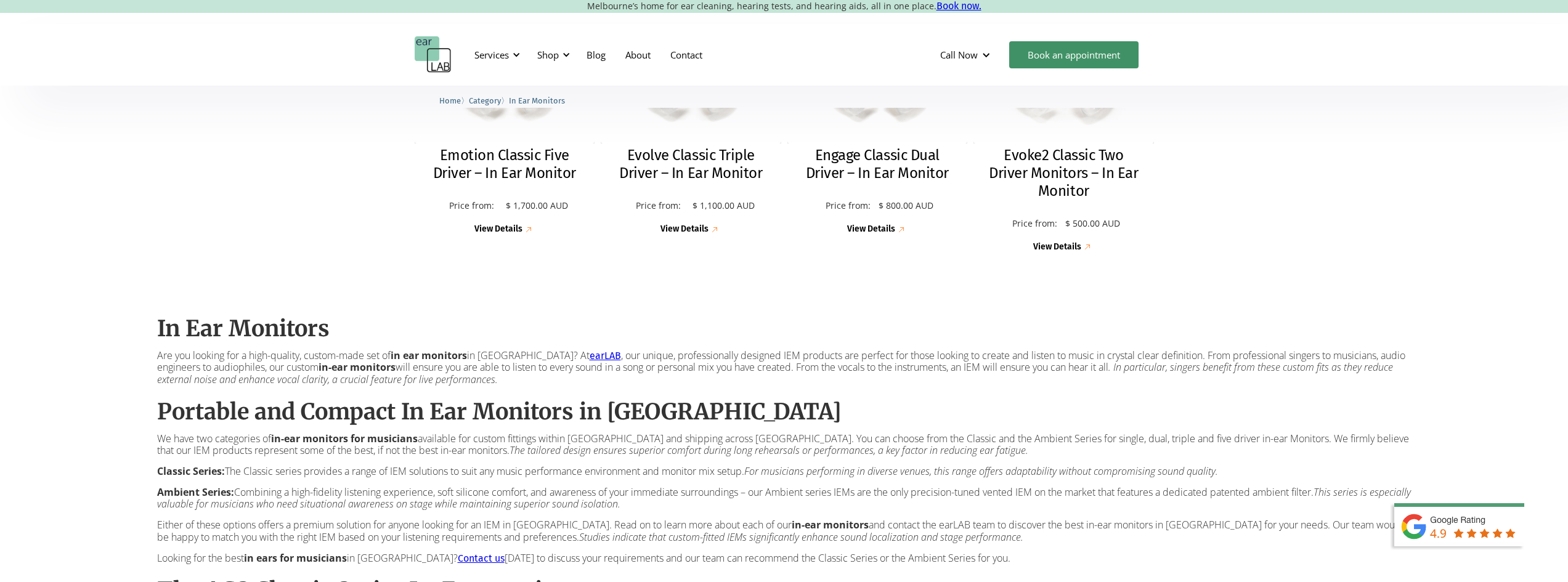
scroll to position [677, 0]
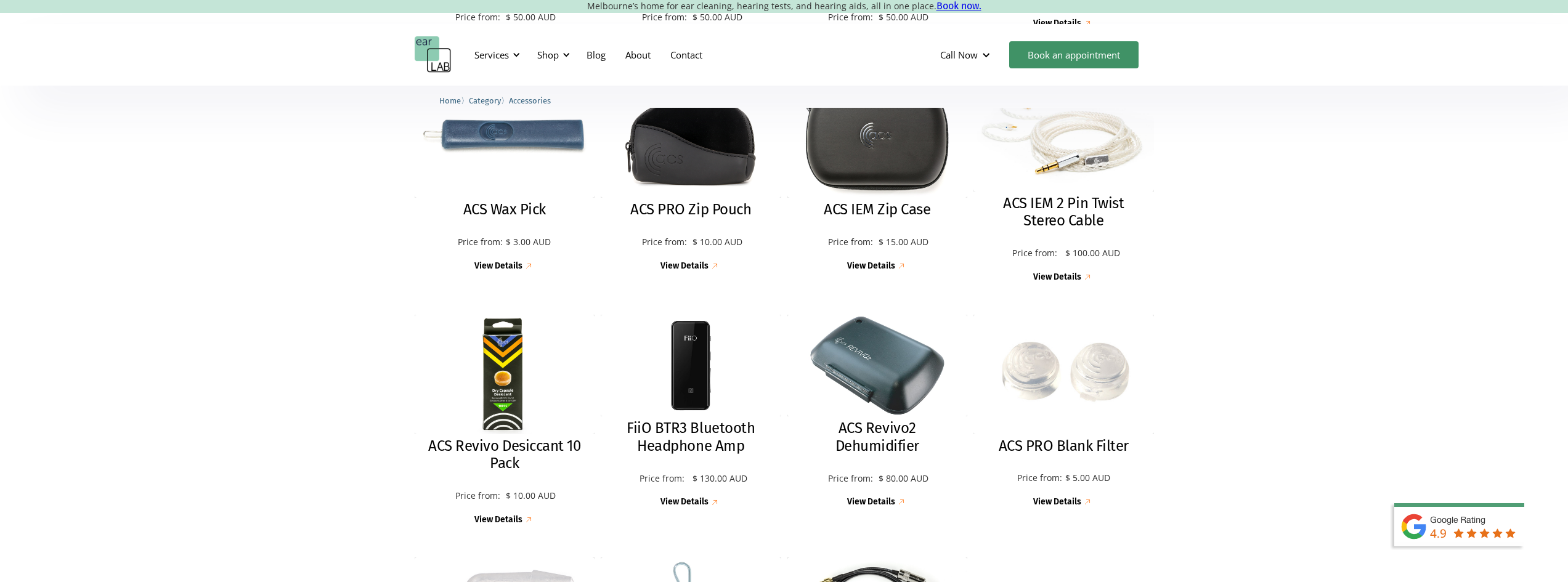
scroll to position [862, 0]
drag, startPoint x: 1276, startPoint y: 385, endPoint x: 1262, endPoint y: 404, distance: 23.6
click at [1262, 404] on div "ACS PRO Impulse Hearing Protection Filter Price from: $ 45.00 AUD Price: $ 45.0…" at bounding box center [784, 175] width 1568 height 1260
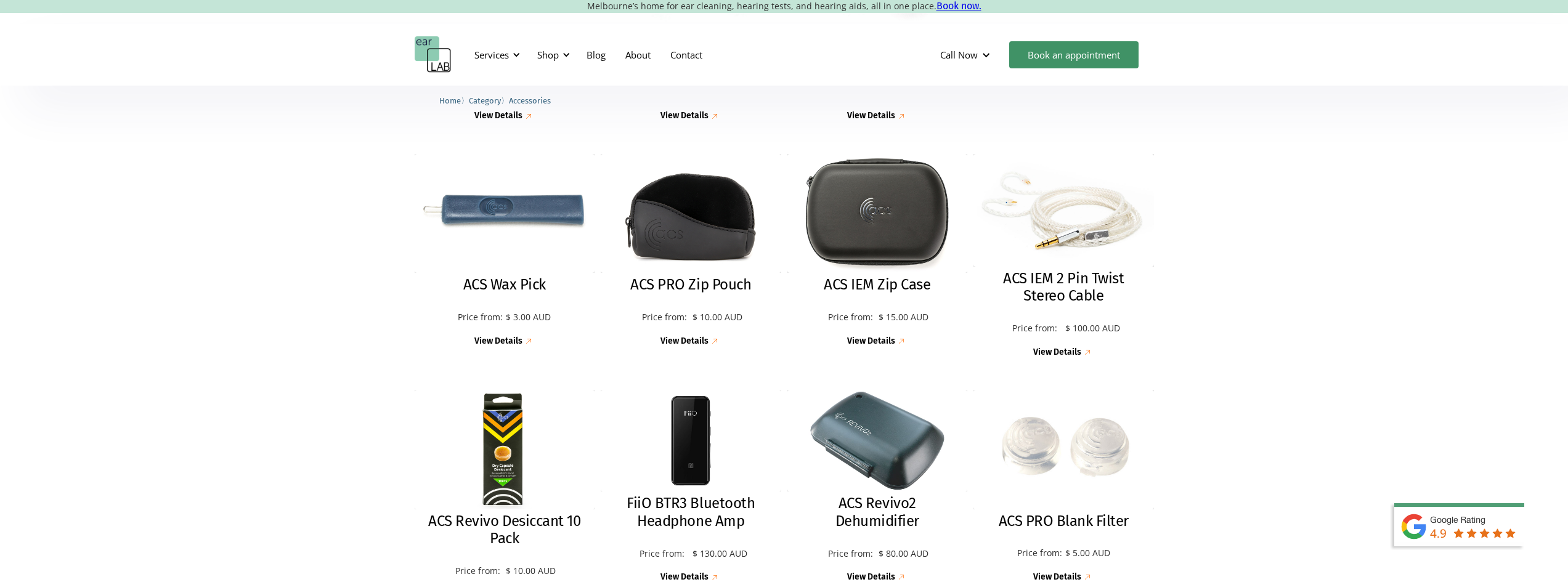
scroll to position [739, 0]
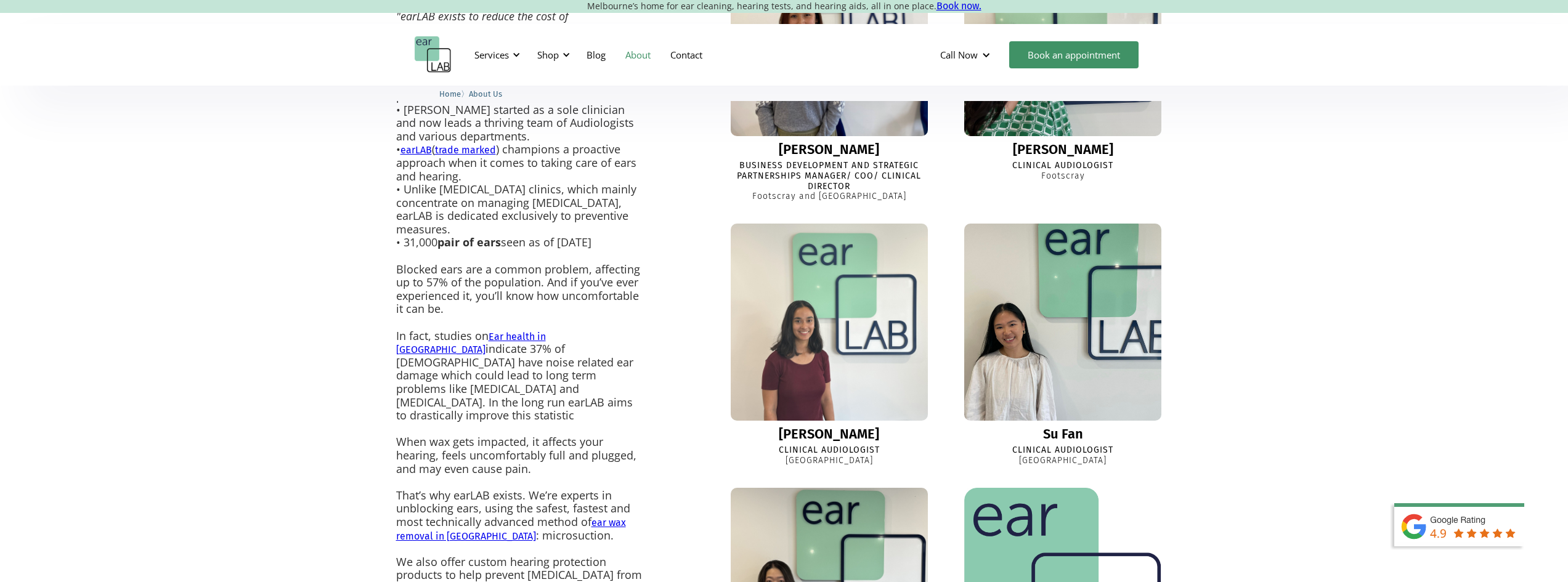
click at [1044, 312] on img at bounding box center [1062, 322] width 217 height 216
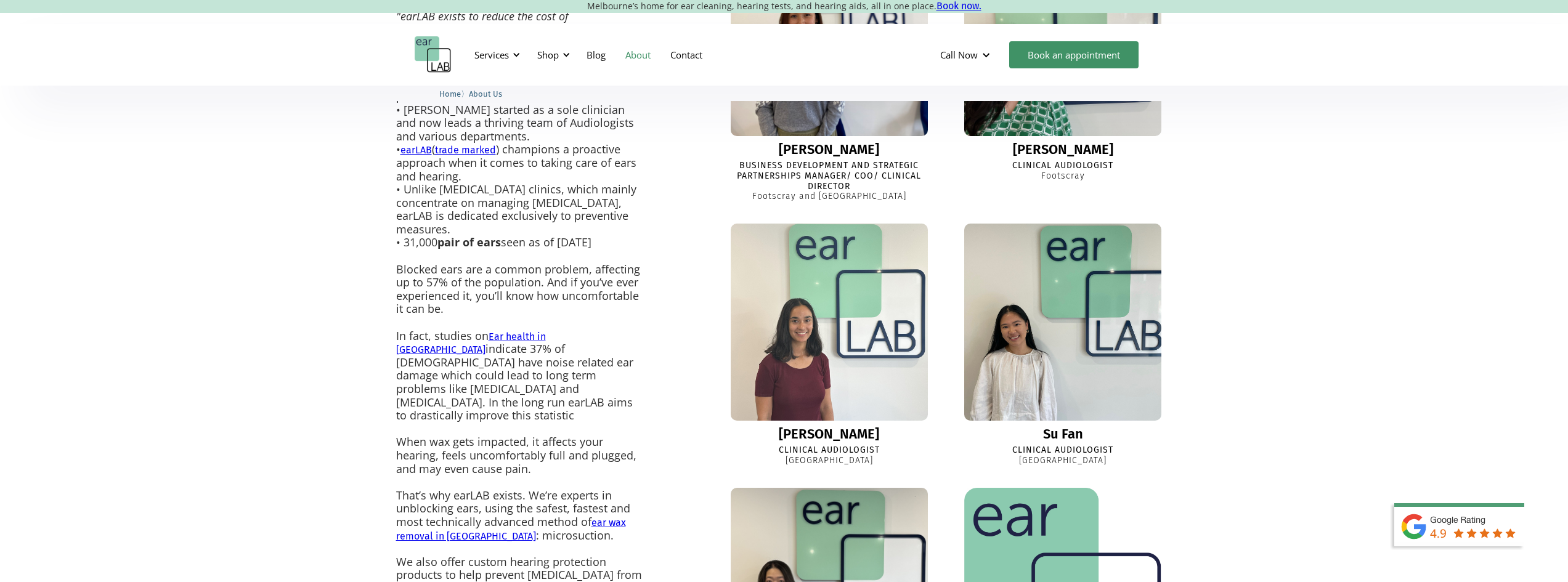
click at [833, 315] on img at bounding box center [829, 322] width 217 height 216
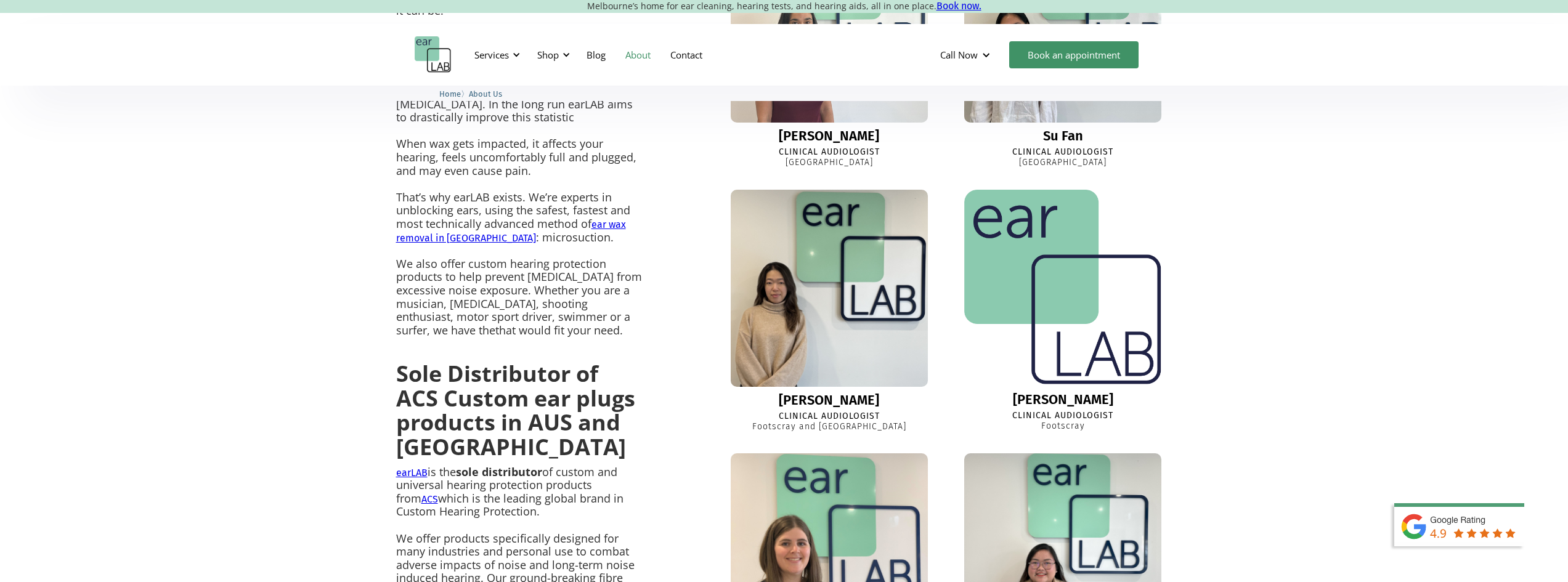
scroll to position [810, 0]
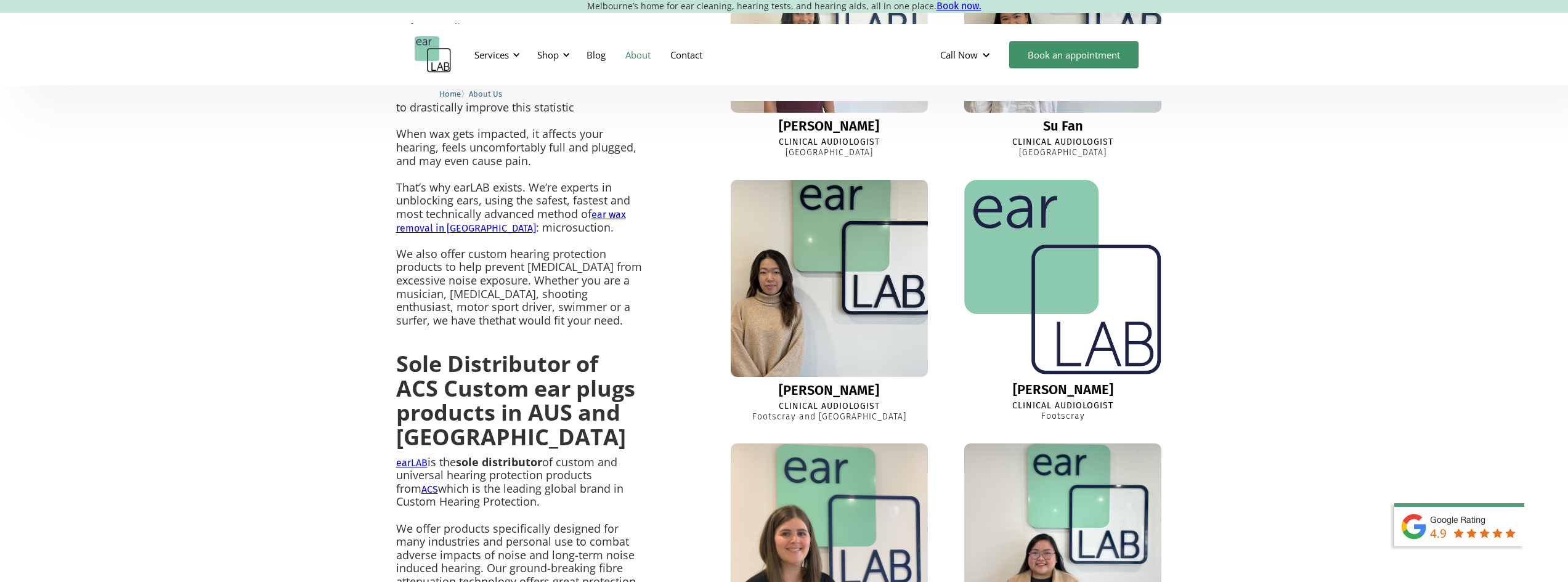
click at [833, 315] on img at bounding box center [829, 278] width 217 height 216
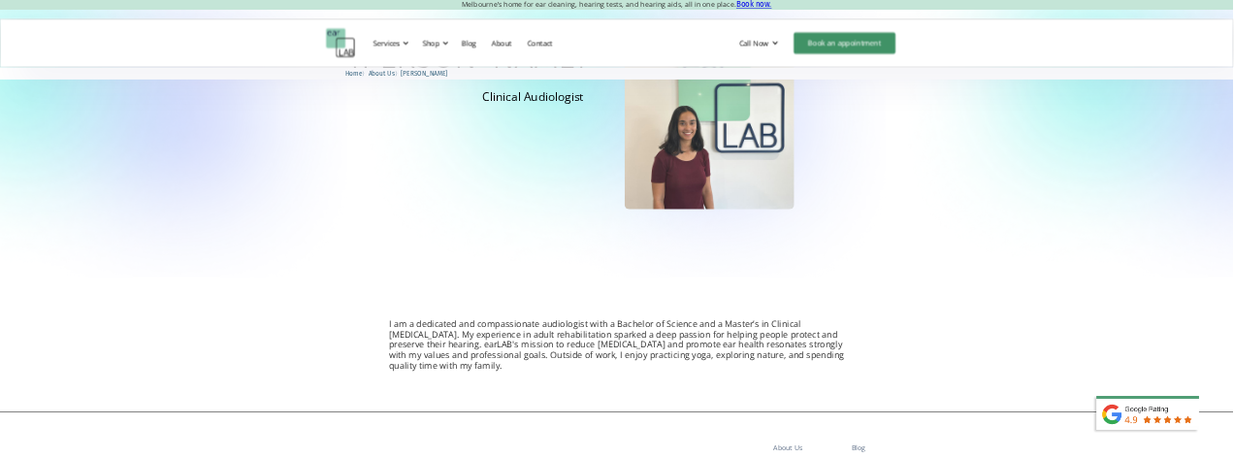
scroll to position [291, 0]
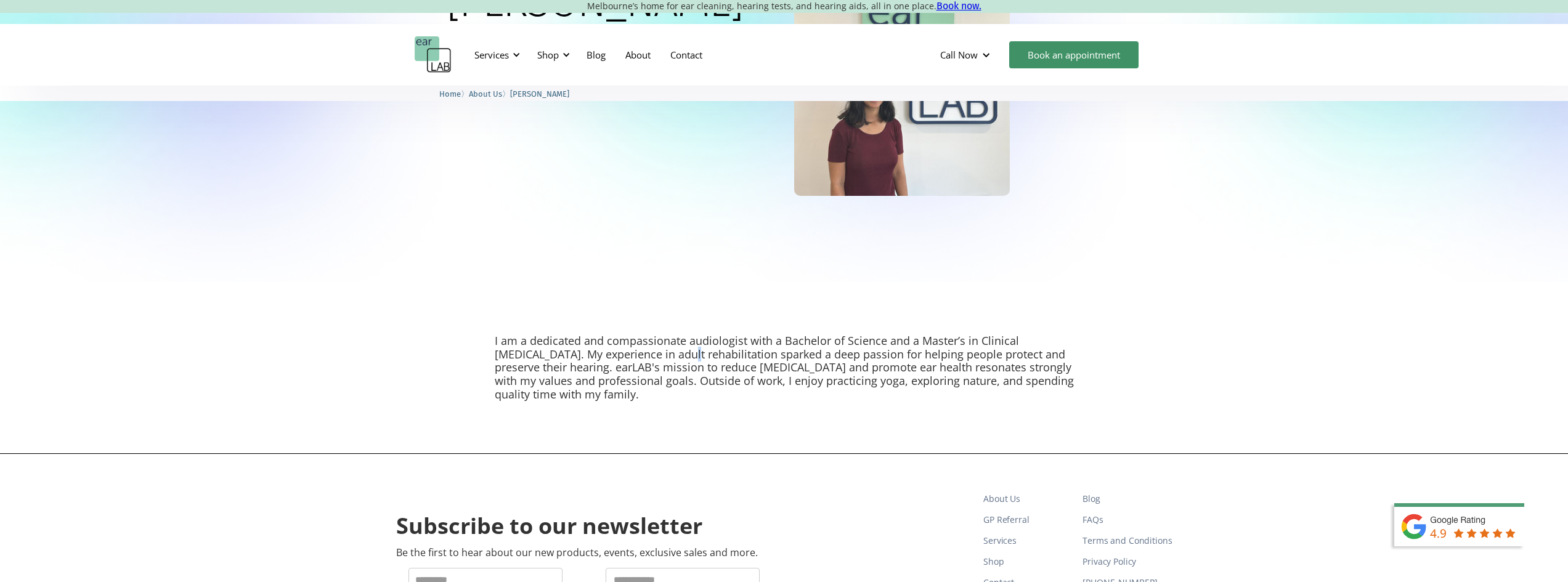
click at [629, 354] on p "I am a dedicated and compassionate audiologist with a Bachelor of Science and a…" at bounding box center [784, 367] width 579 height 67
drag, startPoint x: 810, startPoint y: 352, endPoint x: 836, endPoint y: 350, distance: 26.1
click at [813, 352] on p "I am a dedicated and compassionate audiologist with a Bachelor of Science and a…" at bounding box center [784, 367] width 579 height 67
click at [939, 350] on p "I am a dedicated and compassionate audiologist with a Bachelor of Science and a…" at bounding box center [784, 367] width 579 height 67
click at [1009, 350] on p "I am a dedicated and compassionate audiologist with a Bachelor of Science and a…" at bounding box center [784, 367] width 579 height 67
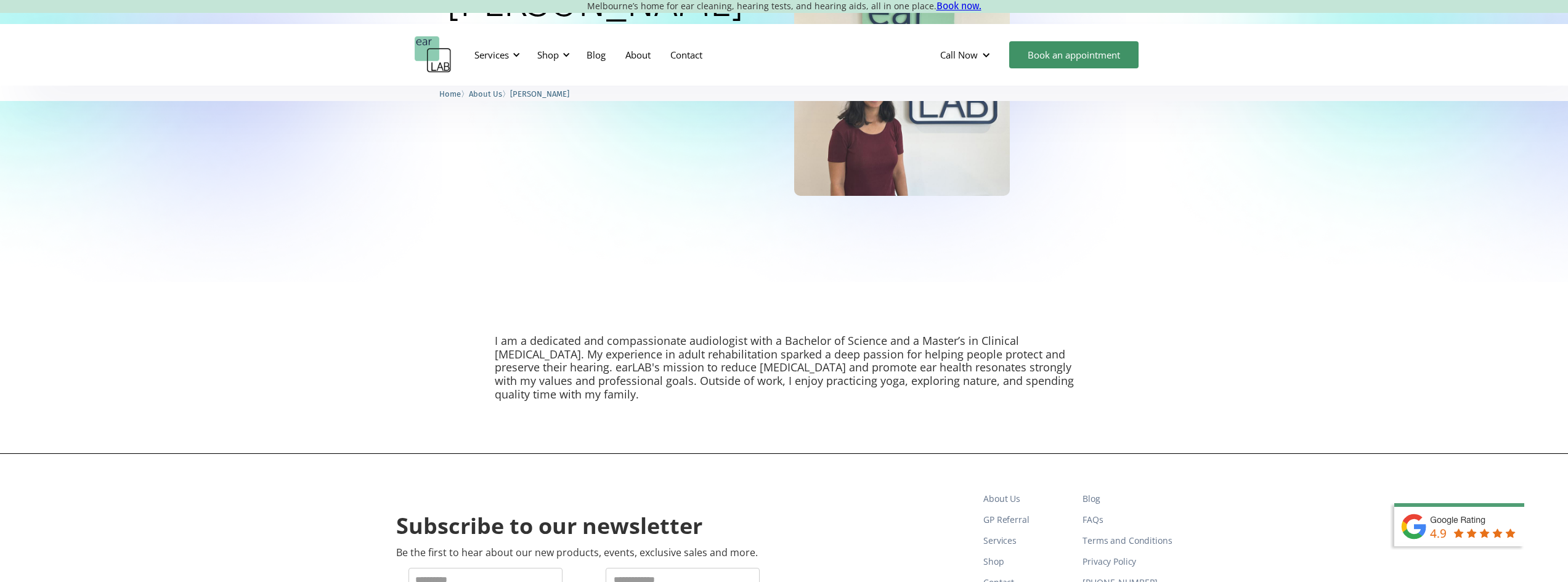
click at [1035, 352] on p "I am a dedicated and compassionate audiologist with a Bachelor of Science and a…" at bounding box center [784, 367] width 579 height 67
click at [1054, 352] on p "I am a dedicated and compassionate audiologist with a Bachelor of Science and a…" at bounding box center [784, 367] width 579 height 67
click at [697, 385] on p "I am a dedicated and compassionate audiologist with a Bachelor of Science and a…" at bounding box center [784, 367] width 579 height 67
drag, startPoint x: 697, startPoint y: 385, endPoint x: 951, endPoint y: 397, distance: 254.3
click at [700, 385] on p "I am a dedicated and compassionate audiologist with a Bachelor of Science and a…" at bounding box center [784, 367] width 579 height 67
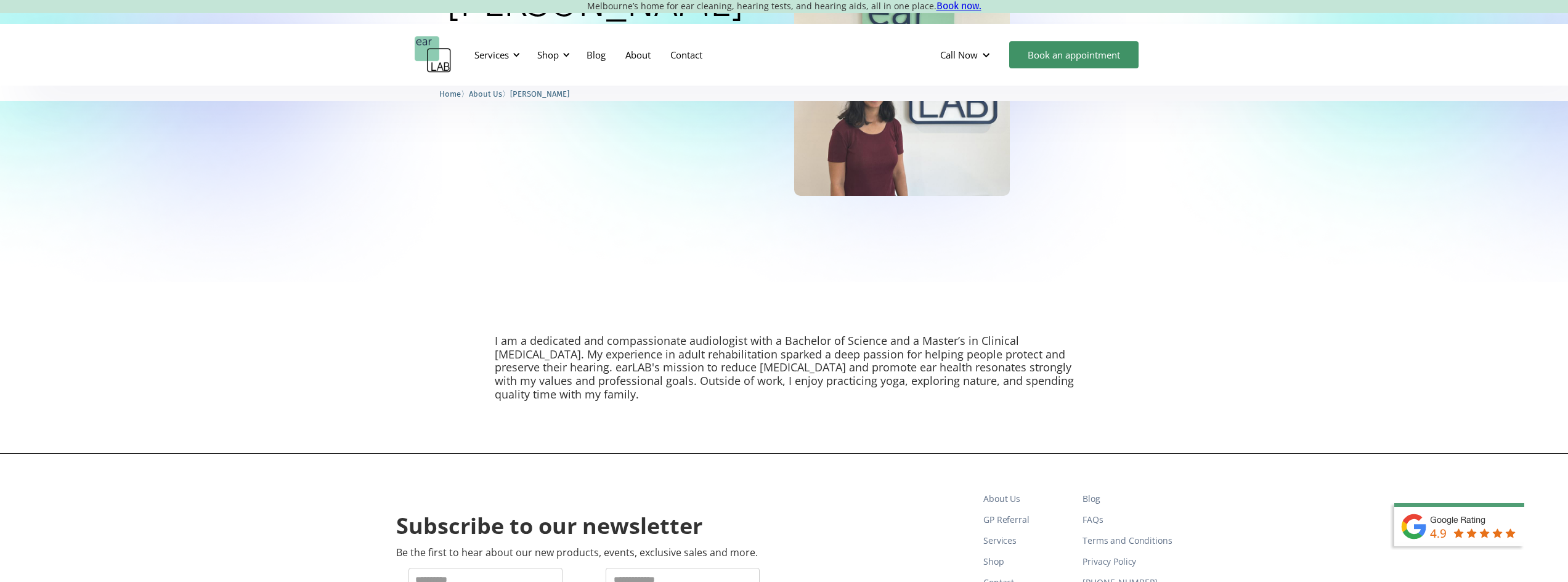
click at [1019, 383] on p "I am a dedicated and compassionate audiologist with a Bachelor of Science and a…" at bounding box center [784, 367] width 579 height 67
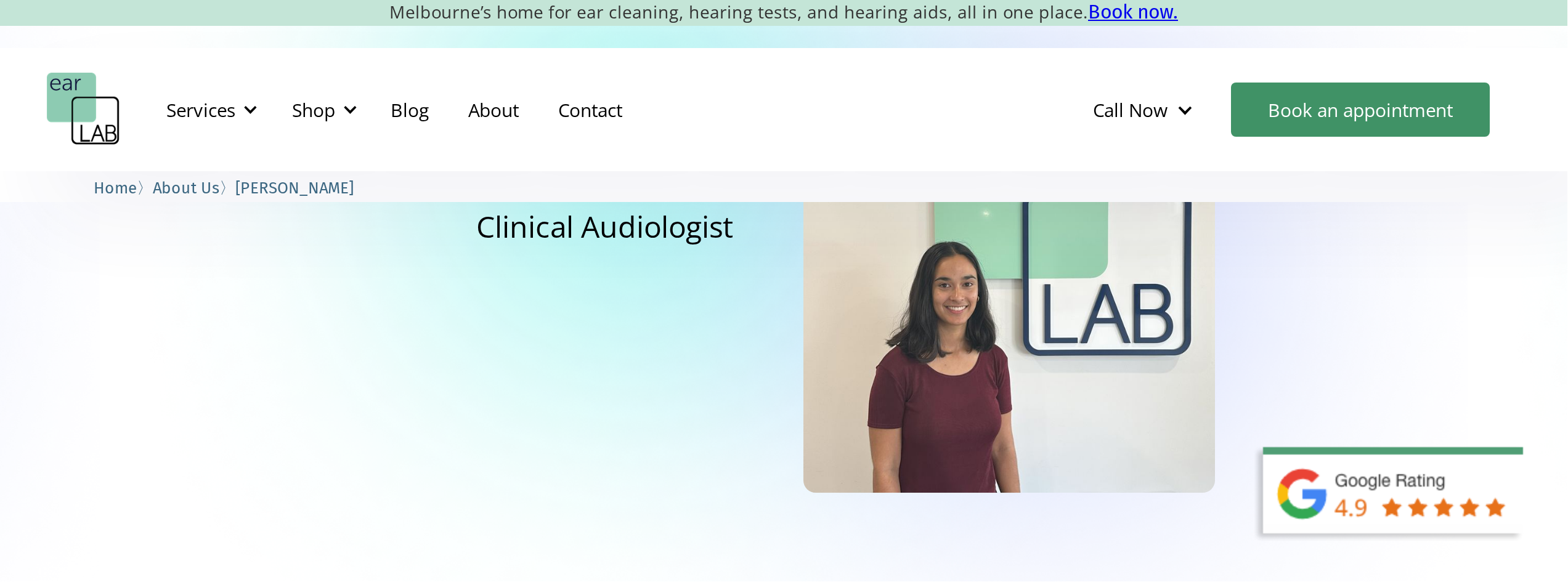
scroll to position [123, 0]
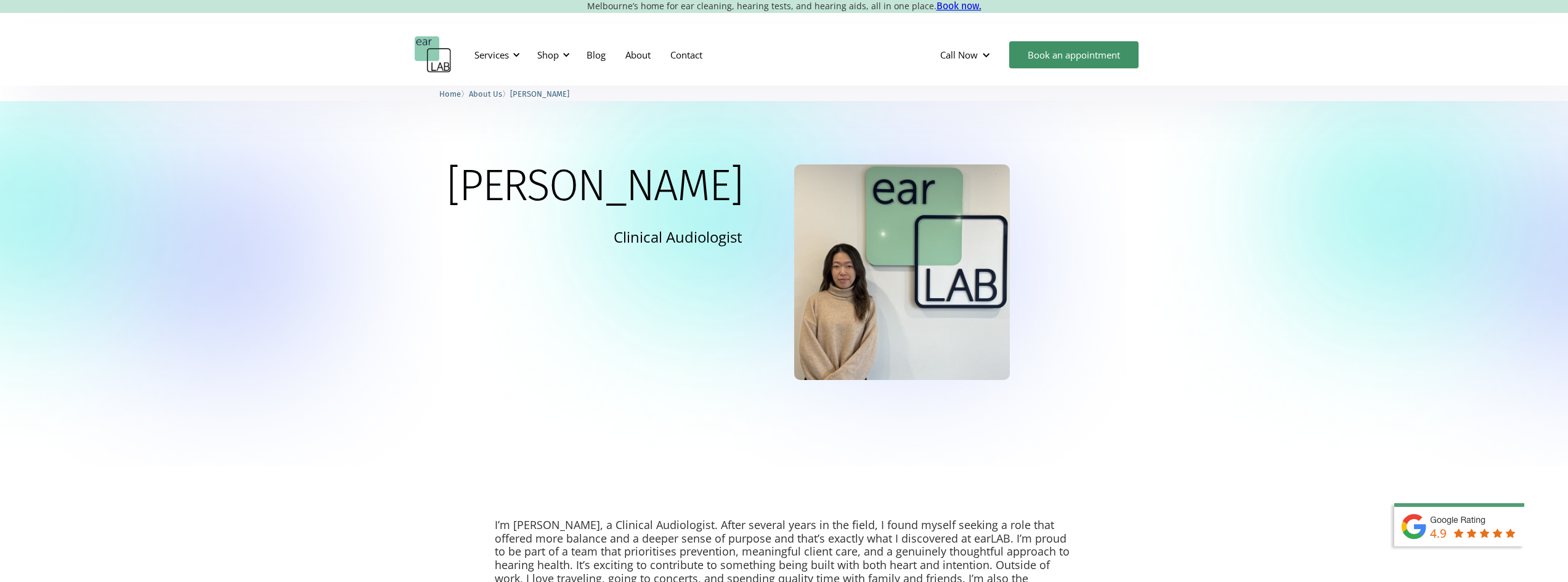
scroll to position [246, 0]
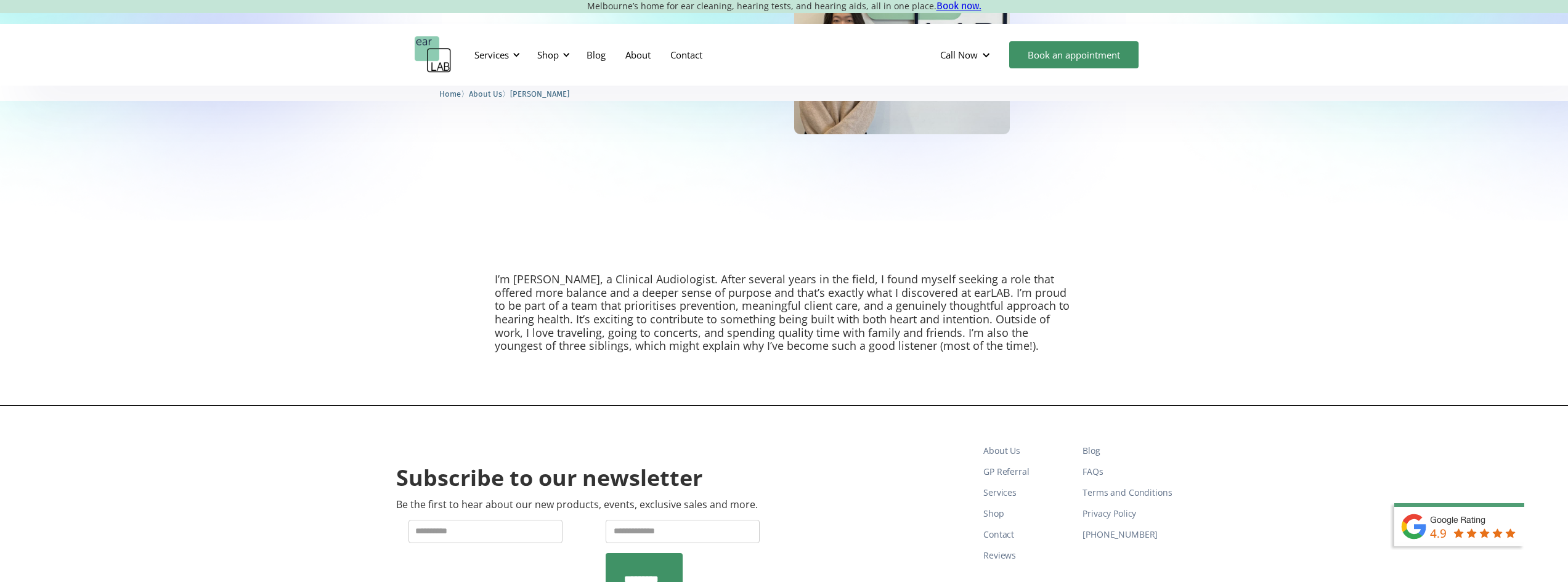
click at [756, 285] on p "I’m [PERSON_NAME], a Clinical Audiologist. After several years in the field, I …" at bounding box center [784, 313] width 579 height 80
click at [951, 278] on p "I’m [PERSON_NAME], a Clinical Audiologist. After several years in the field, I …" at bounding box center [784, 313] width 579 height 80
click at [901, 296] on p "I’m [PERSON_NAME], a Clinical Audiologist. After several years in the field, I …" at bounding box center [784, 313] width 579 height 80
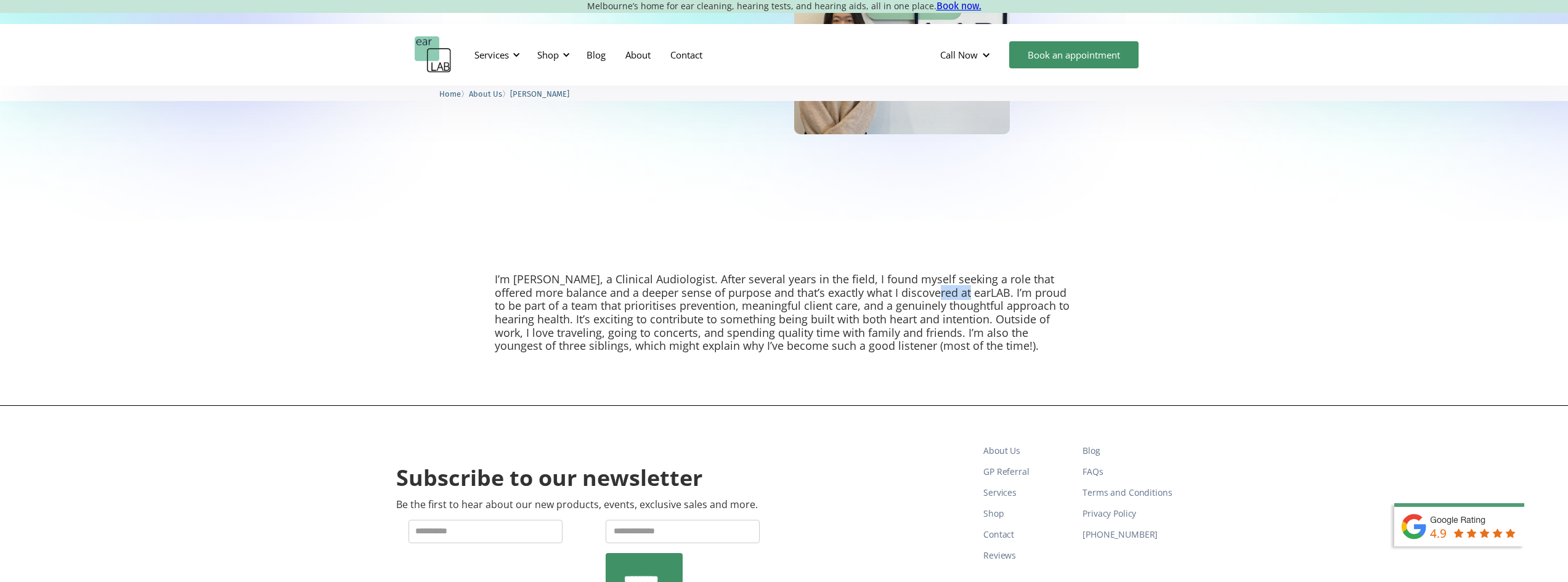
click at [901, 296] on p "I’m [PERSON_NAME], a Clinical Audiologist. After several years in the field, I …" at bounding box center [784, 313] width 579 height 80
click at [984, 294] on p "I’m [PERSON_NAME], a Clinical Audiologist. After several years in the field, I …" at bounding box center [784, 313] width 579 height 80
click at [978, 304] on p "I’m [PERSON_NAME], a Clinical Audiologist. After several years in the field, I …" at bounding box center [784, 313] width 579 height 80
drag, startPoint x: 609, startPoint y: 340, endPoint x: 862, endPoint y: 339, distance: 253.0
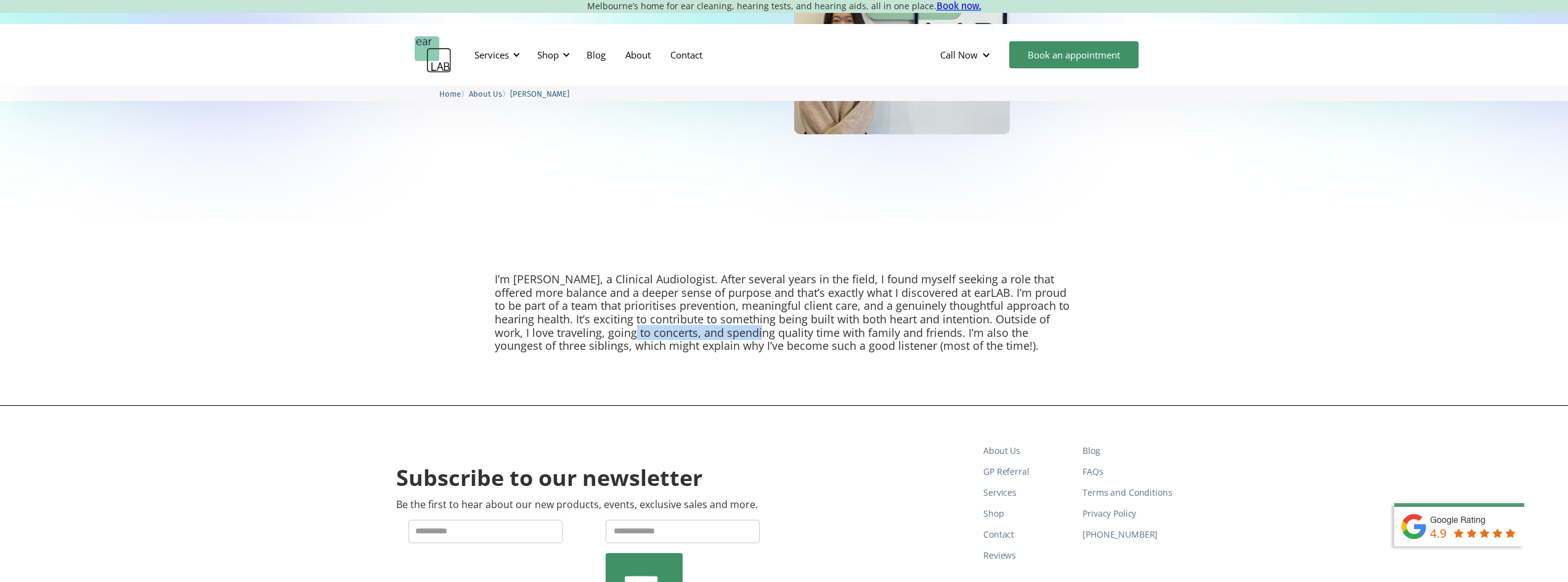
click at [734, 340] on p "I’m [PERSON_NAME], a Clinical Audiologist. After several years in the field, I …" at bounding box center [784, 313] width 579 height 80
click at [933, 330] on p "I’m [PERSON_NAME], a Clinical Audiologist. After several years in the field, I …" at bounding box center [784, 313] width 579 height 80
click at [910, 342] on p "I’m [PERSON_NAME], a Clinical Audiologist. After several years in the field, I …" at bounding box center [784, 313] width 579 height 80
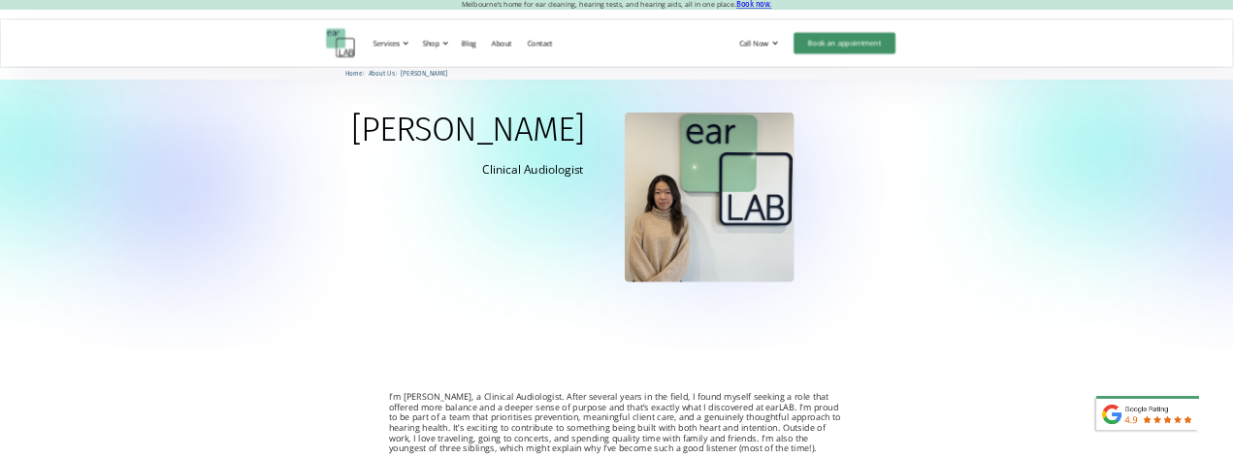
scroll to position [0, 0]
